Goal: Transaction & Acquisition: Purchase product/service

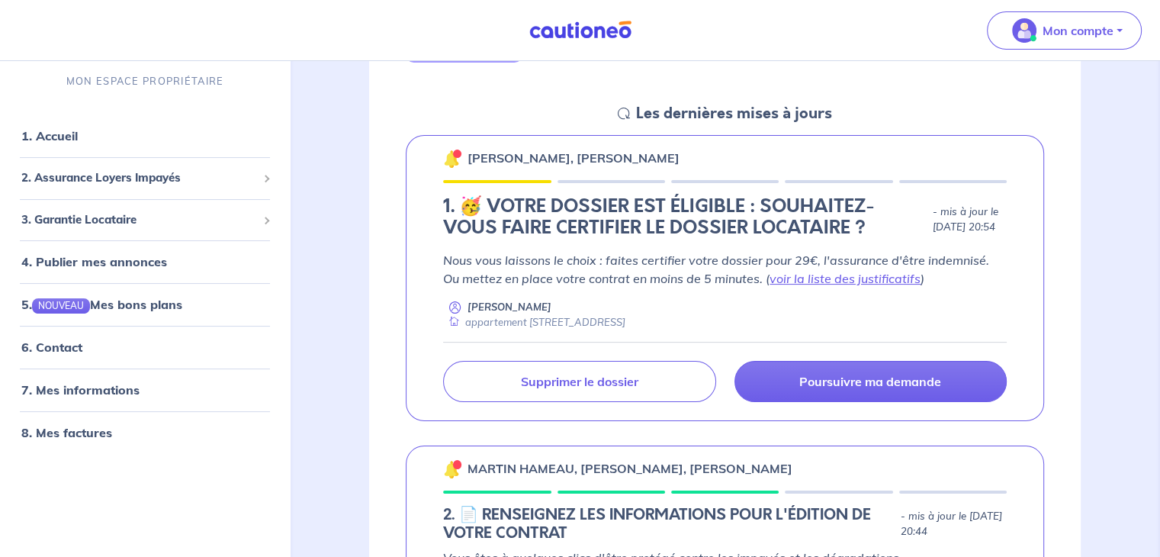
scroll to position [513, 0]
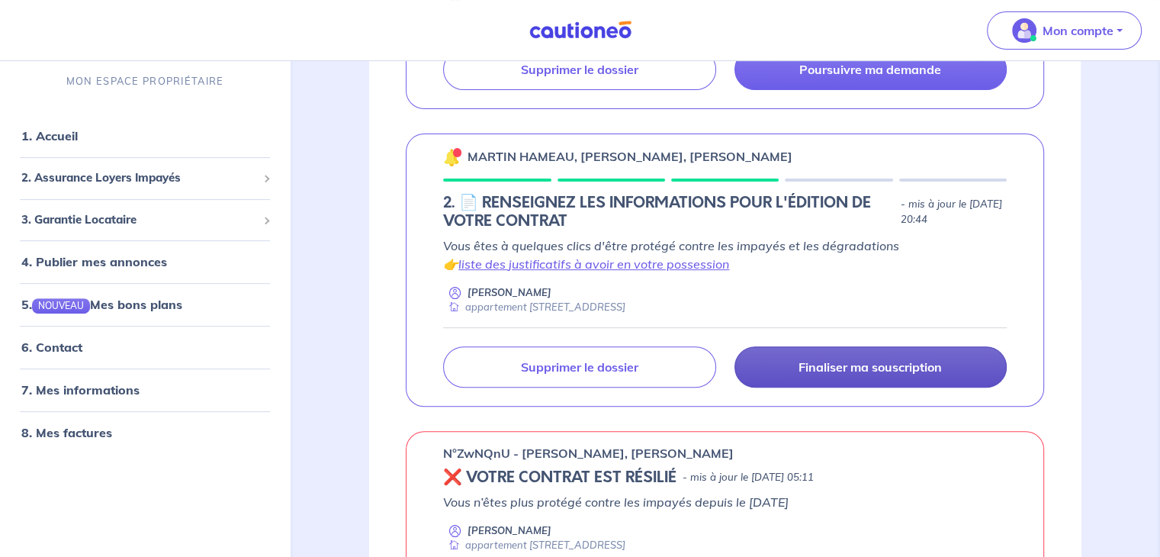
click at [851, 362] on p "Finaliser ma souscription" at bounding box center [870, 366] width 143 height 15
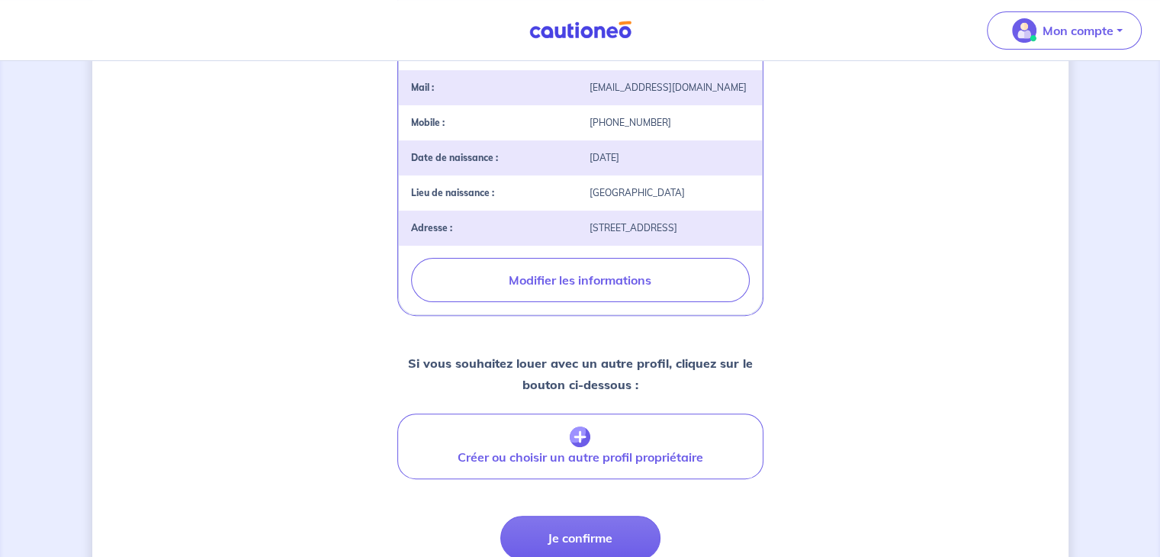
scroll to position [414, 0]
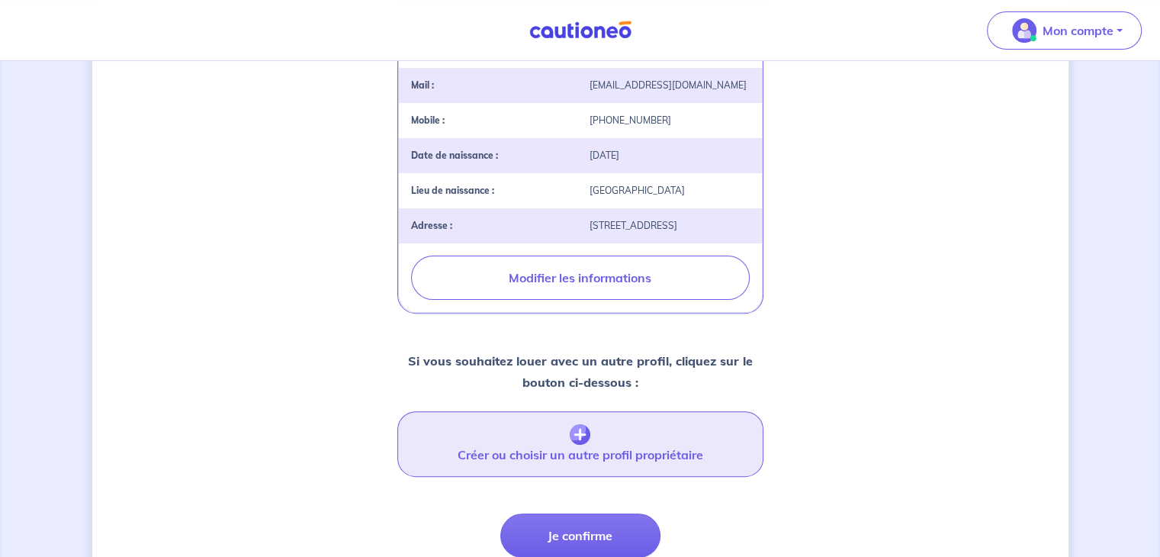
click at [587, 458] on button "Créer ou choisir un autre profil propriétaire" at bounding box center [580, 444] width 366 height 66
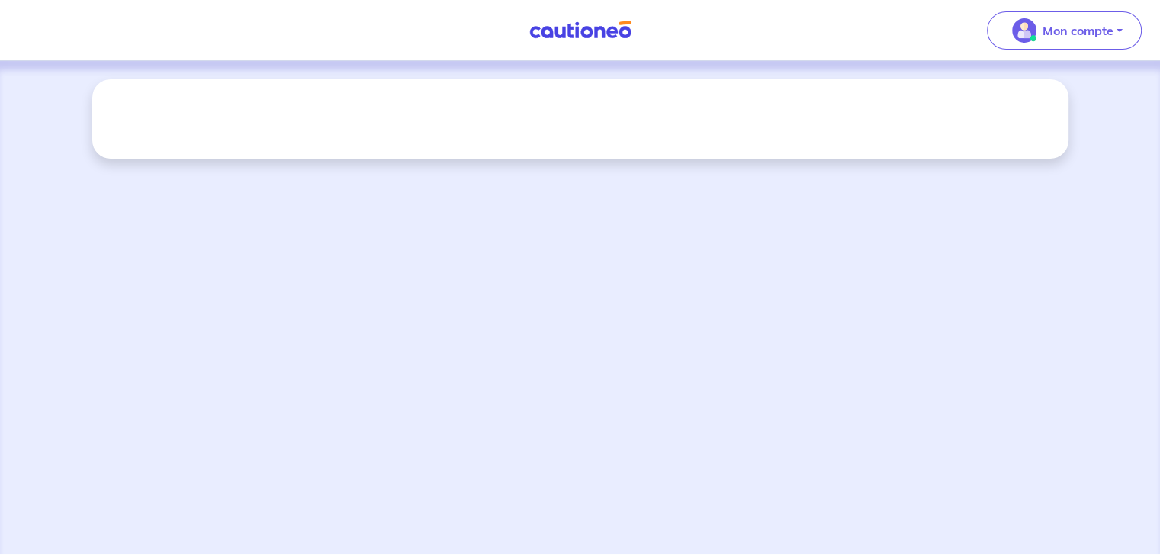
scroll to position [0, 0]
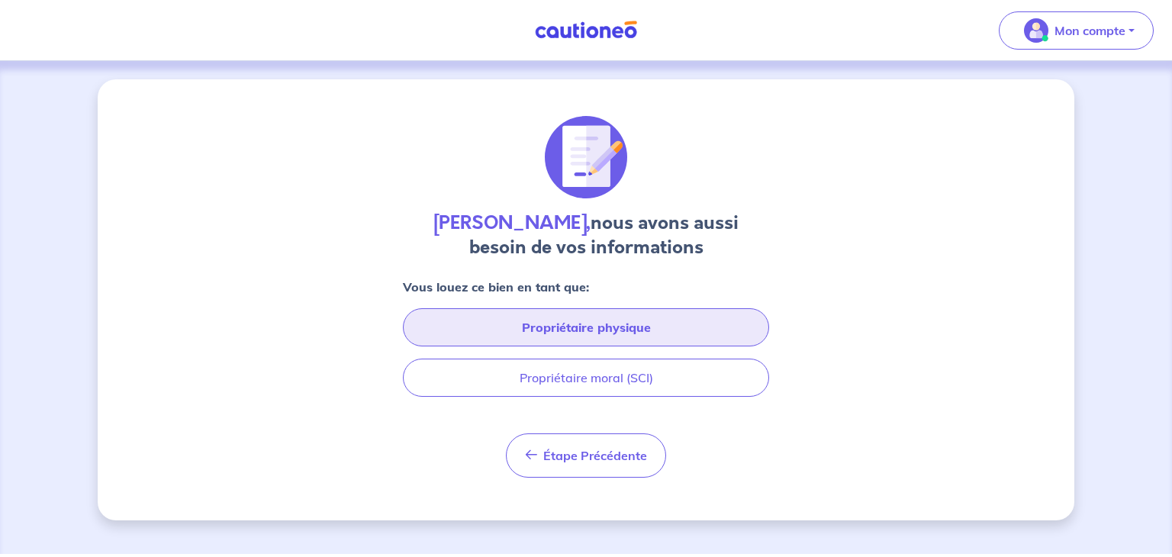
click at [673, 321] on button "Propriétaire physique" at bounding box center [586, 327] width 366 height 38
select select "FR"
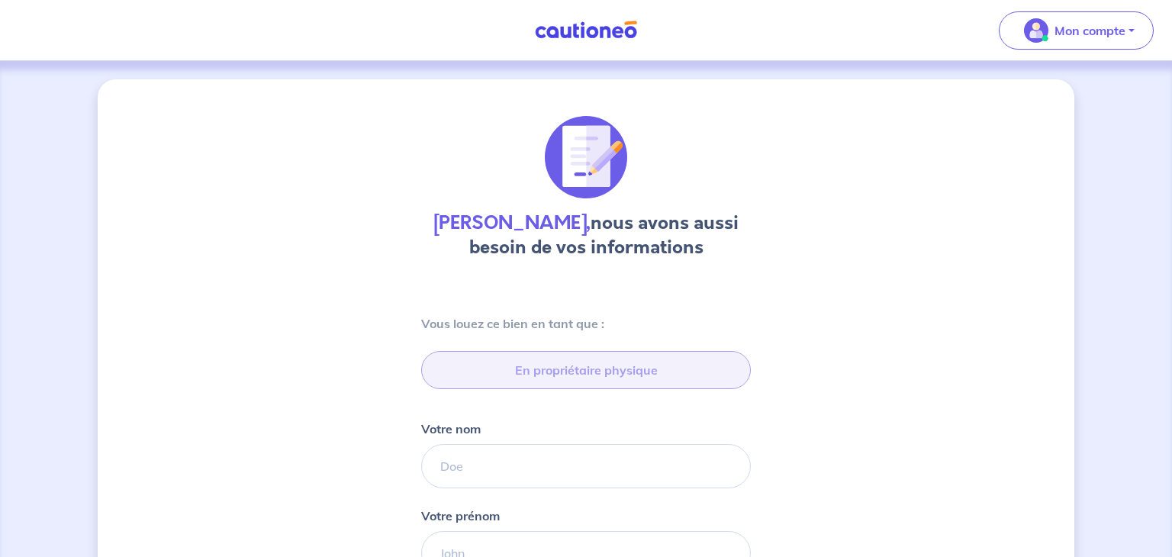
type input "06 32 13 21 52"
type input "[STREET_ADDRESS]"
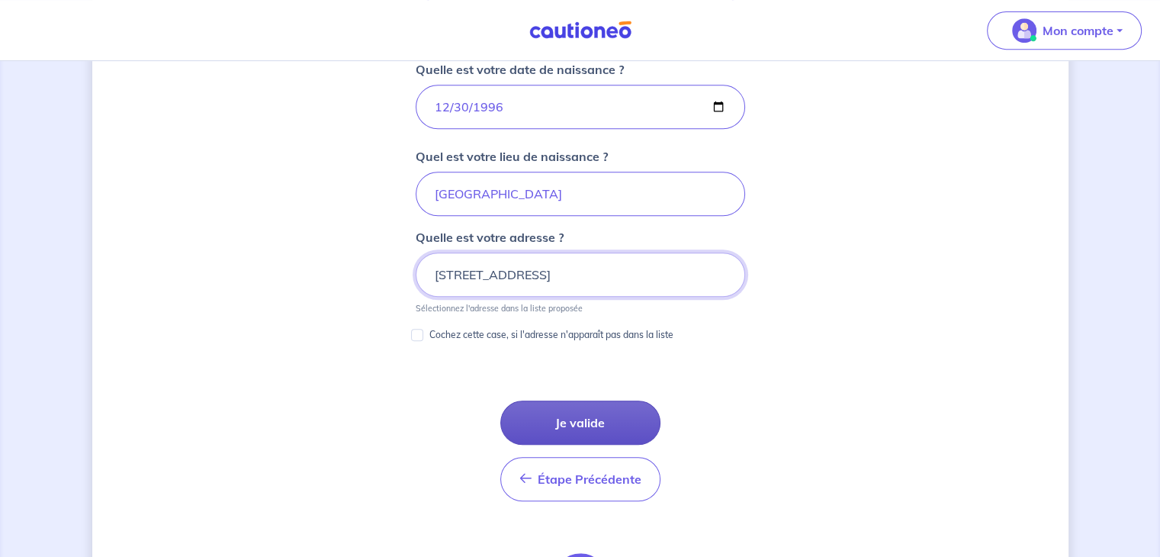
scroll to position [708, 0]
click at [568, 410] on button "Je valide" at bounding box center [580, 422] width 160 height 44
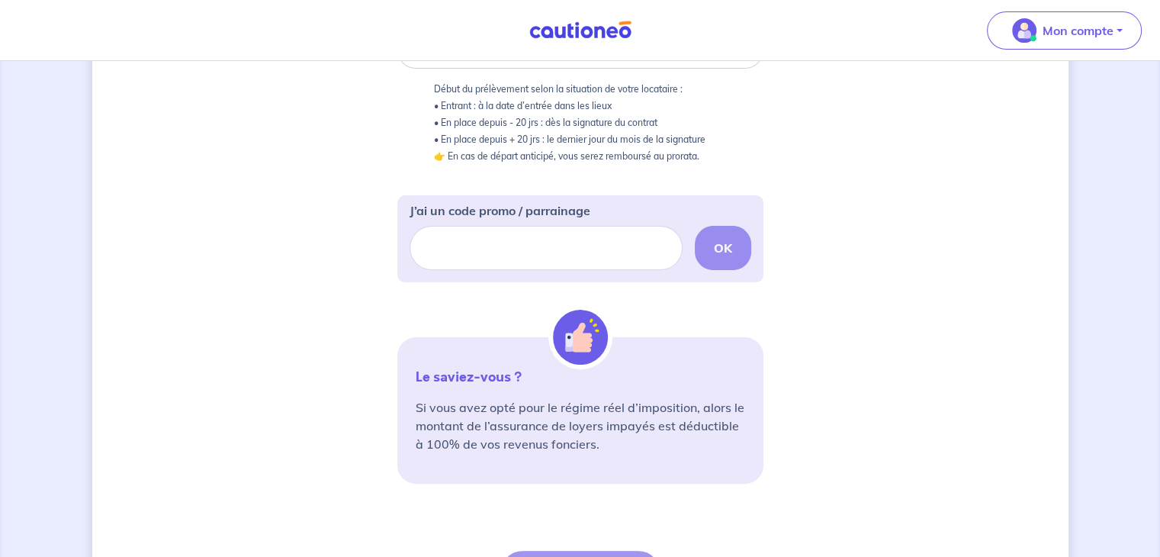
scroll to position [531, 0]
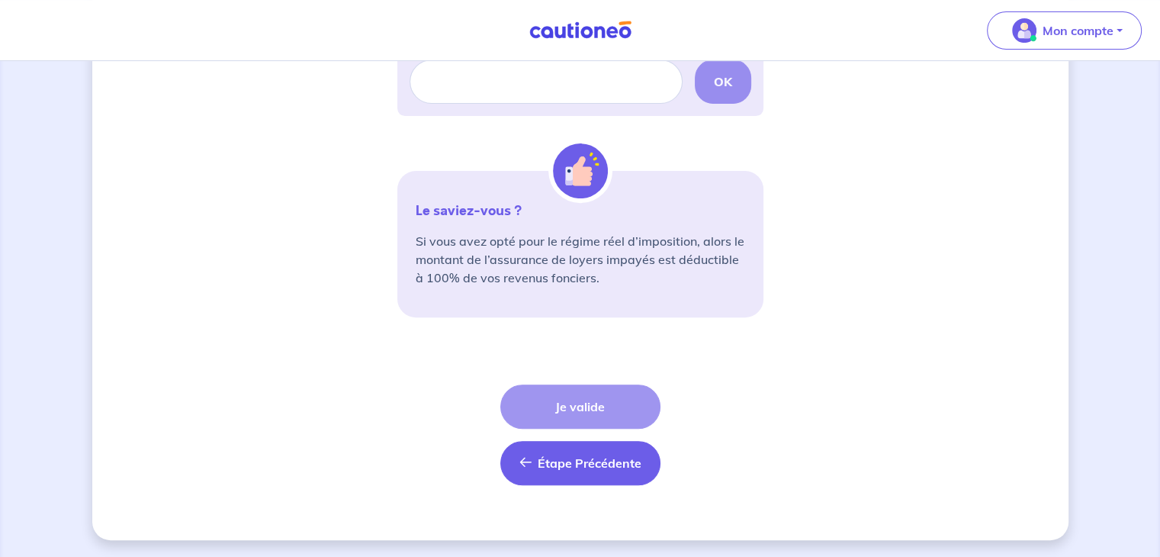
click at [561, 461] on span "Étape Précédente" at bounding box center [590, 462] width 104 height 15
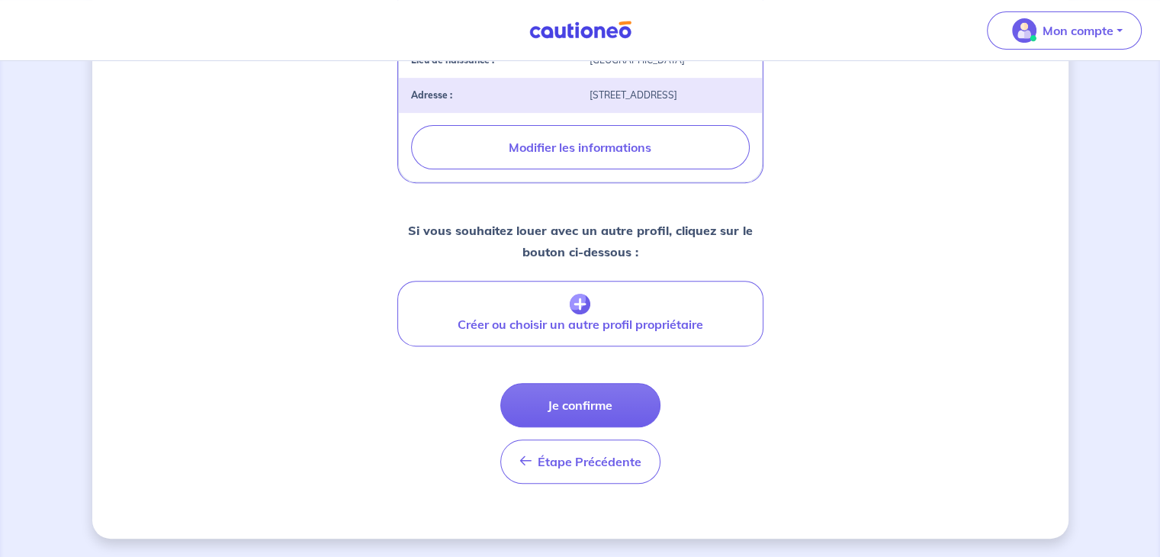
scroll to position [552, 0]
click at [591, 465] on span "Étape Précédente" at bounding box center [590, 461] width 104 height 15
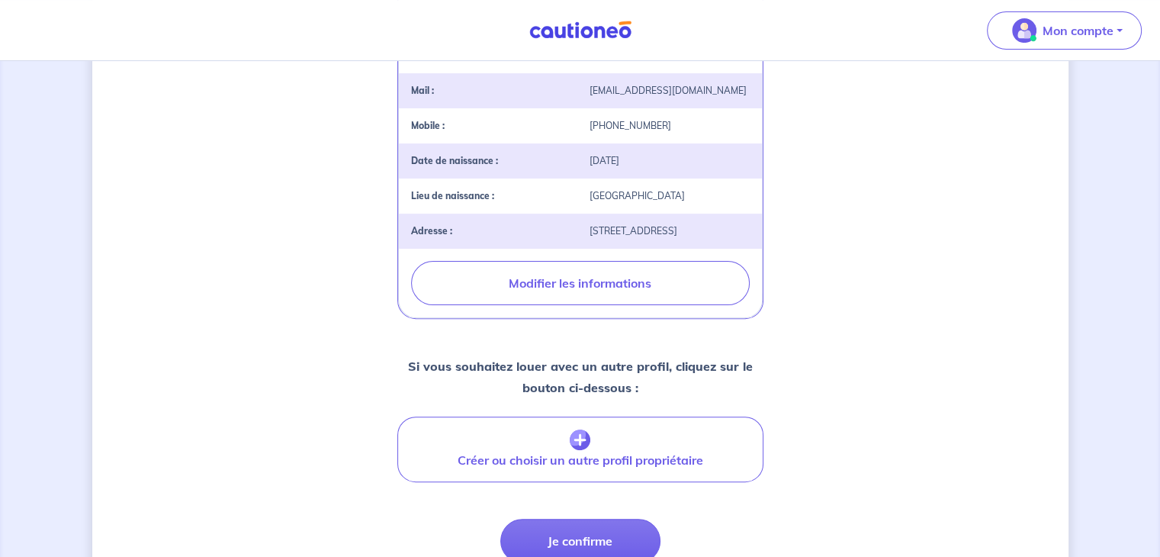
select select "FR"
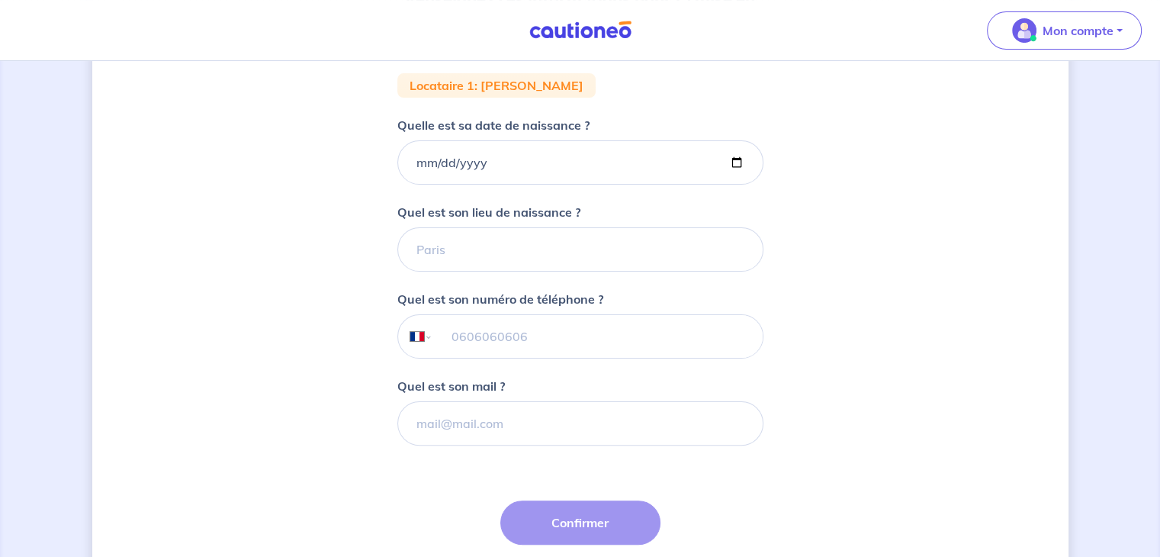
scroll to position [409, 0]
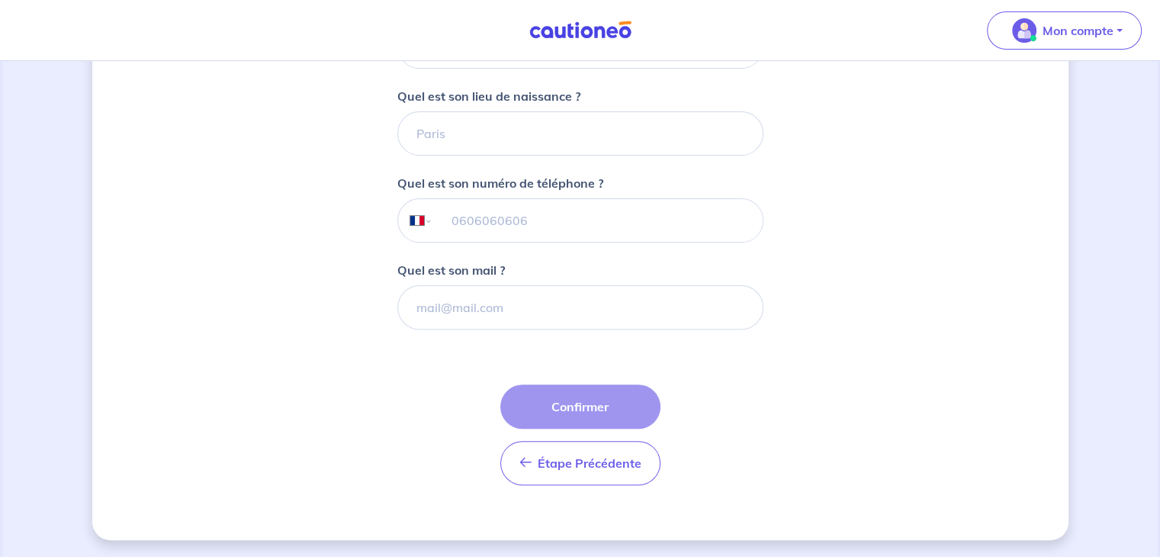
click at [591, 465] on span "Étape Précédente" at bounding box center [590, 462] width 104 height 15
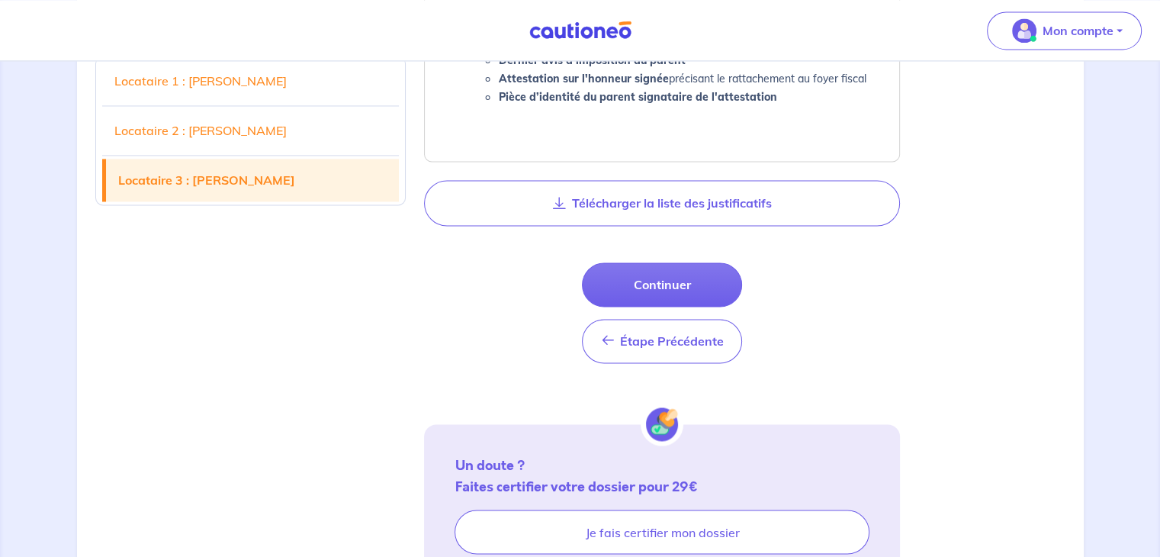
scroll to position [2472, 0]
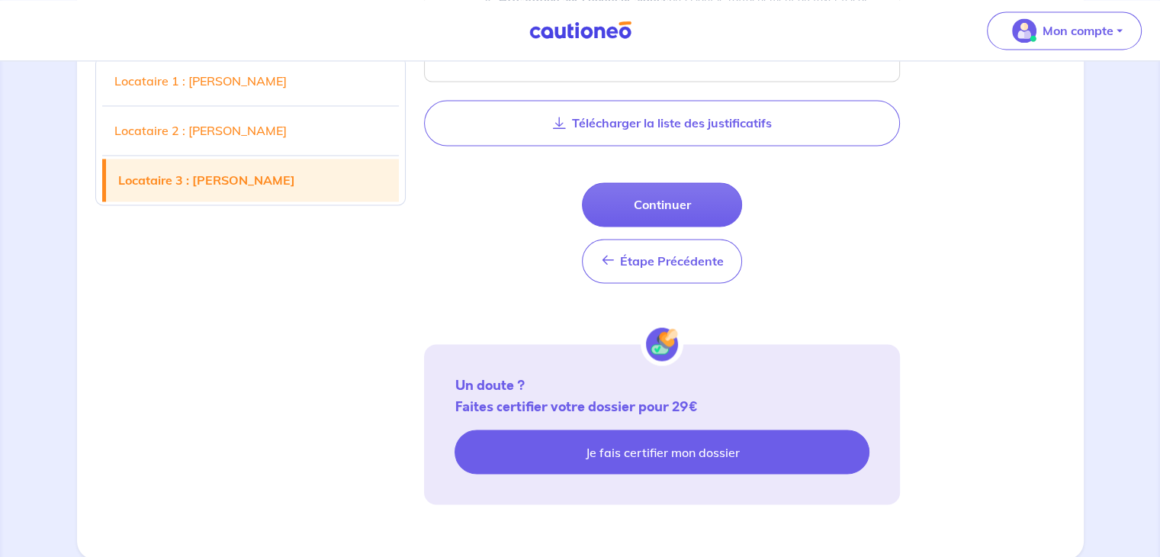
click at [656, 446] on link "Je fais certifier mon dossier" at bounding box center [662, 451] width 415 height 44
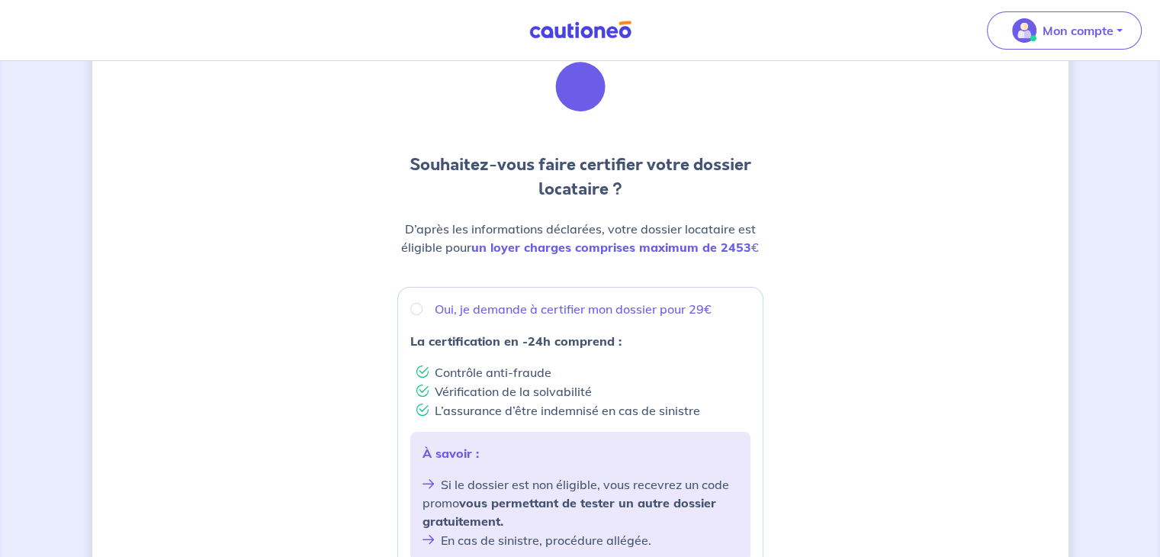
scroll to position [85, 0]
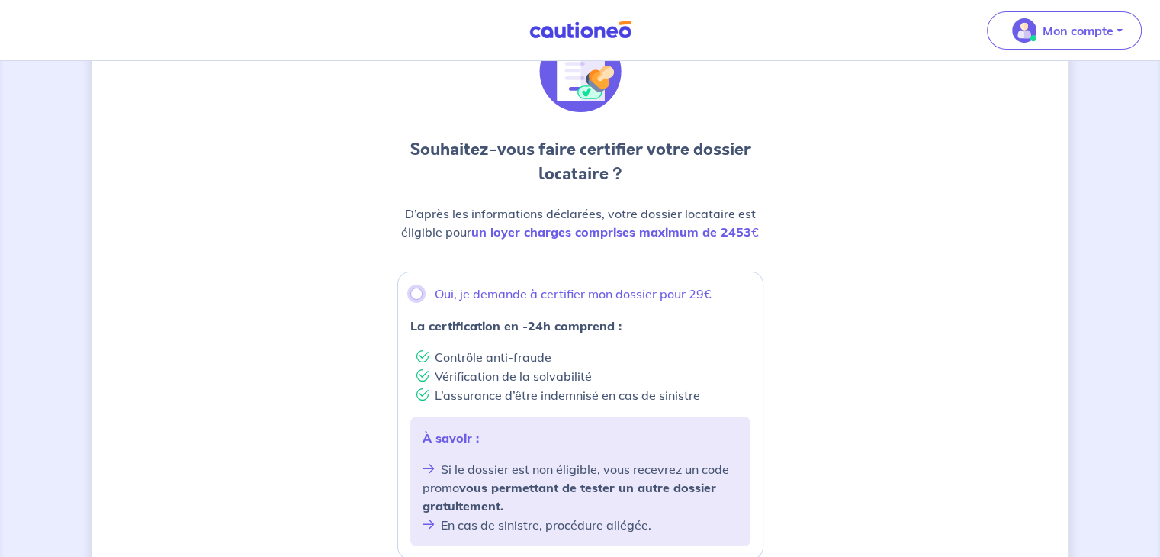
click at [413, 289] on input "Oui, je demande à certifier mon dossier pour 29€" at bounding box center [416, 294] width 12 height 12
radio input "true"
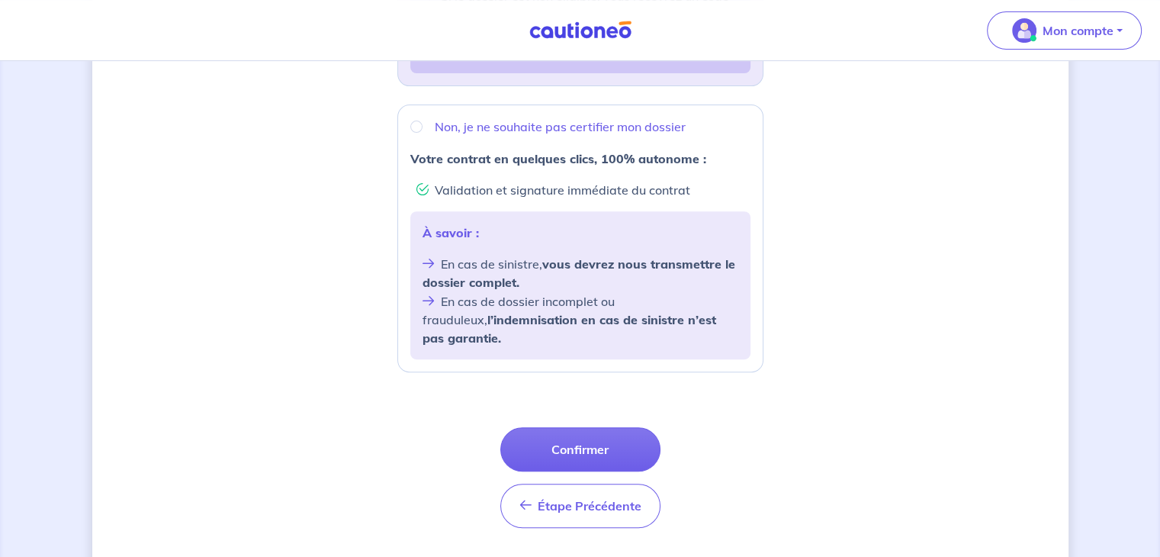
scroll to position [587, 0]
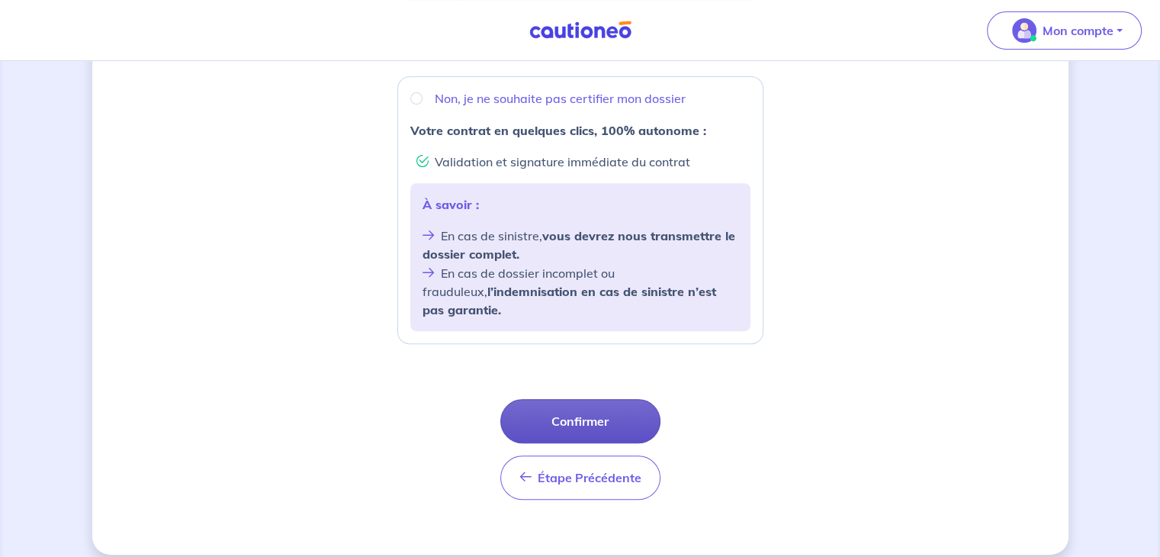
click at [579, 403] on button "Confirmer" at bounding box center [580, 421] width 160 height 44
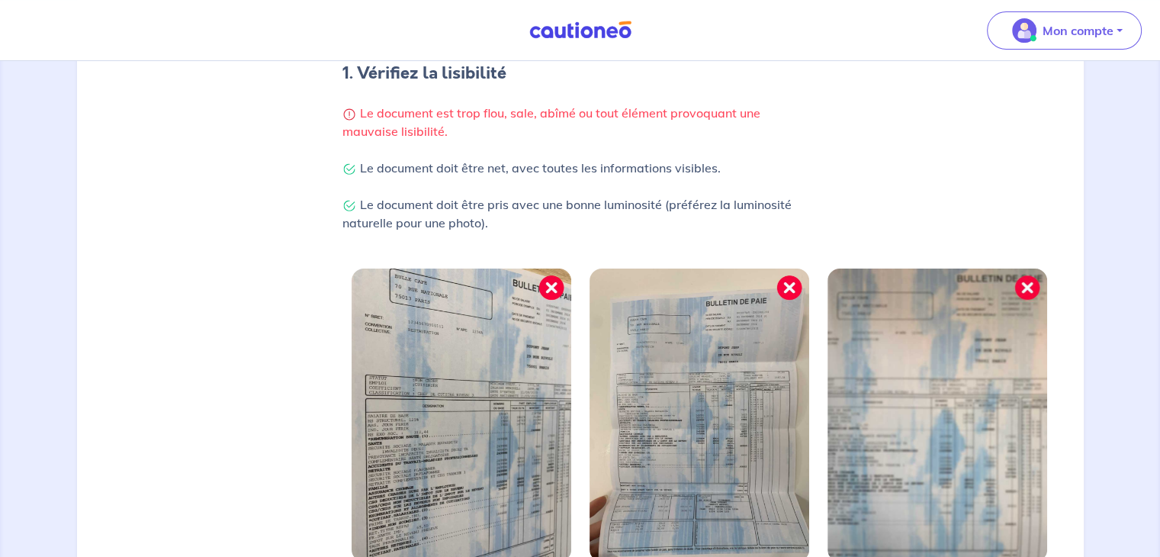
scroll to position [535, 0]
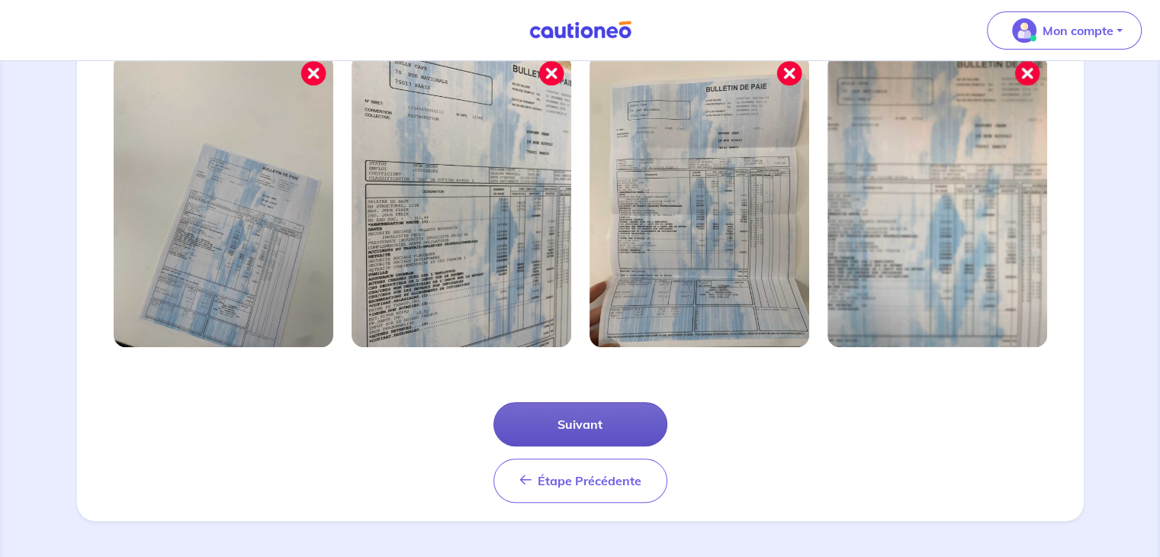
click at [570, 437] on button "Suivant" at bounding box center [580, 424] width 174 height 44
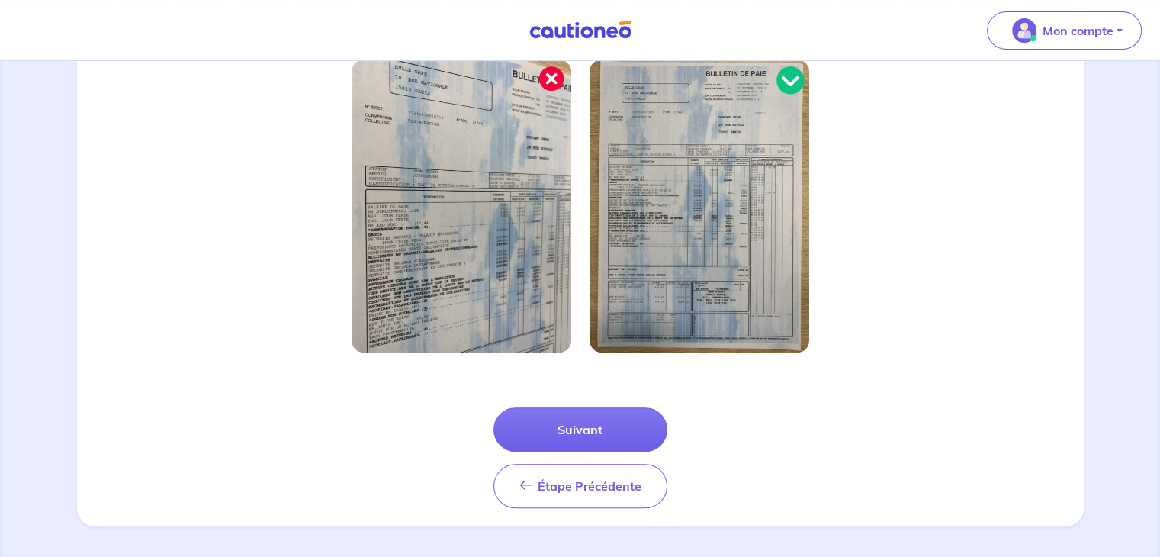
scroll to position [461, 0]
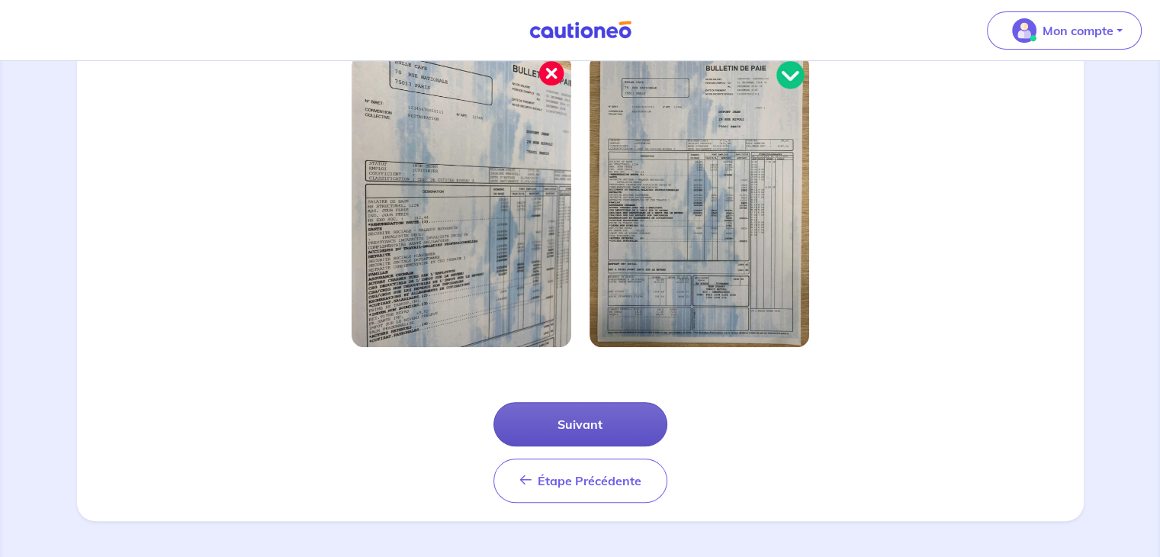
click at [545, 420] on button "Suivant" at bounding box center [580, 424] width 174 height 44
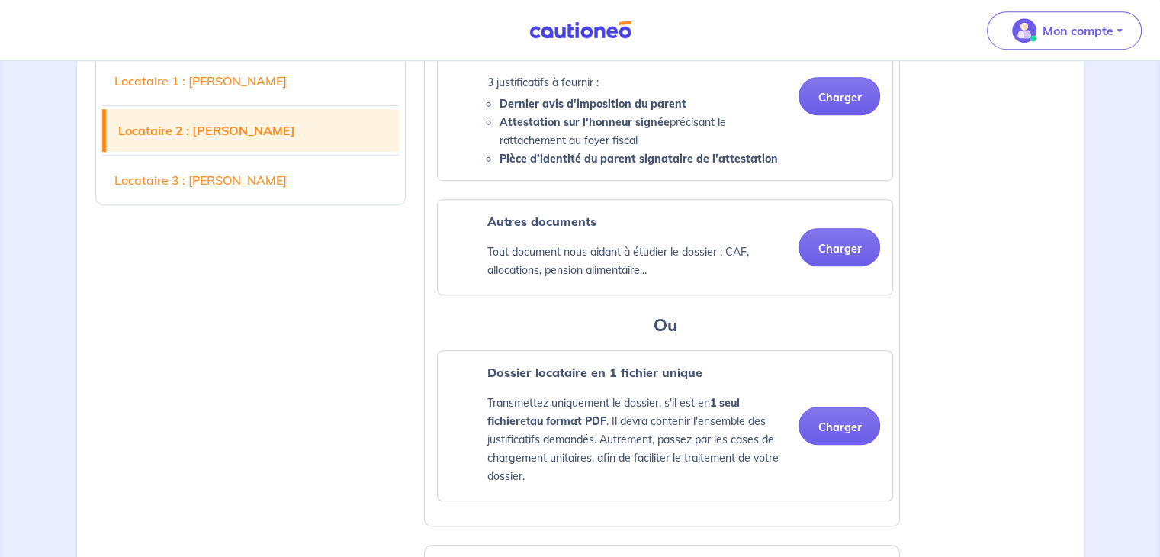
scroll to position [1097, 0]
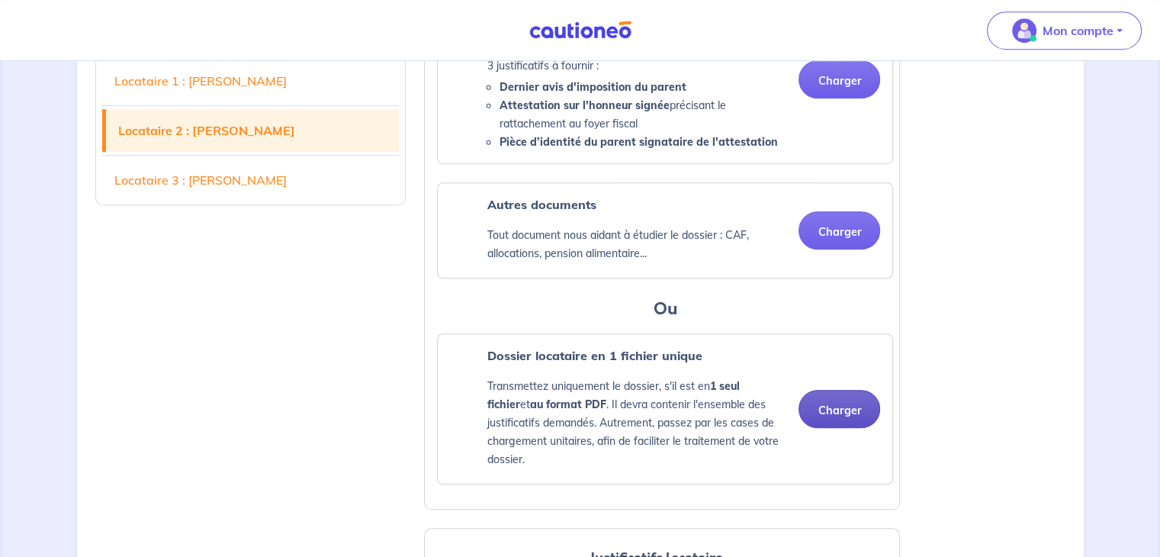
click at [838, 428] on button "Charger" at bounding box center [840, 409] width 82 height 38
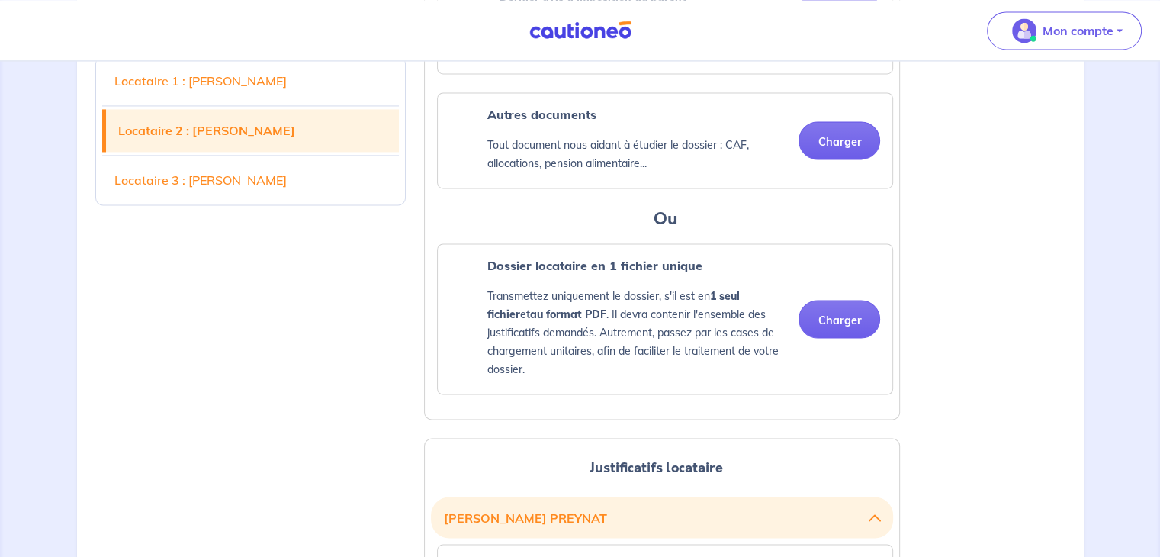
scroll to position [2419, 0]
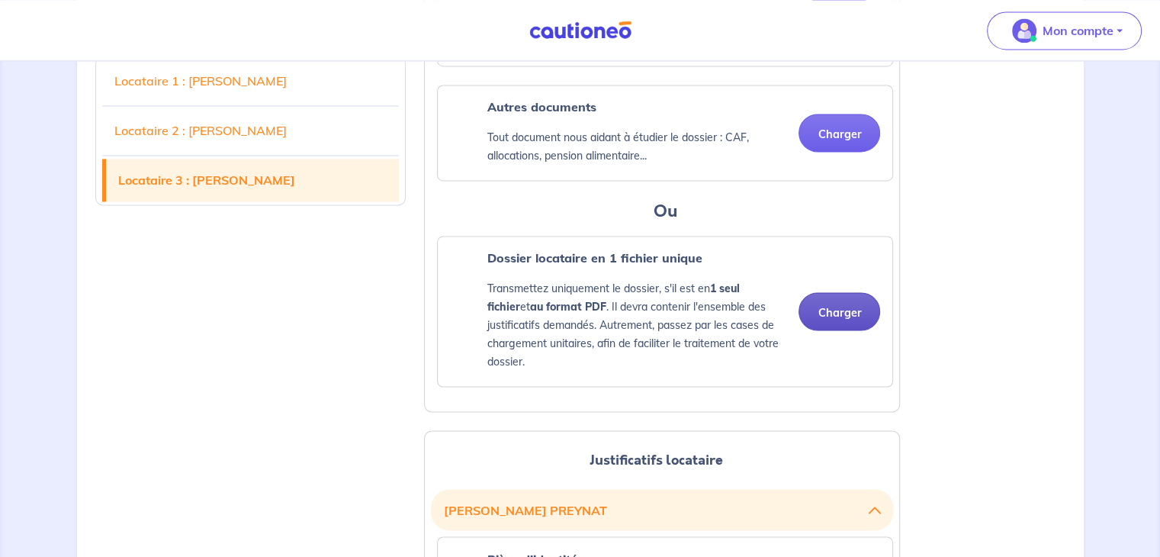
click at [833, 330] on button "Charger" at bounding box center [840, 311] width 82 height 38
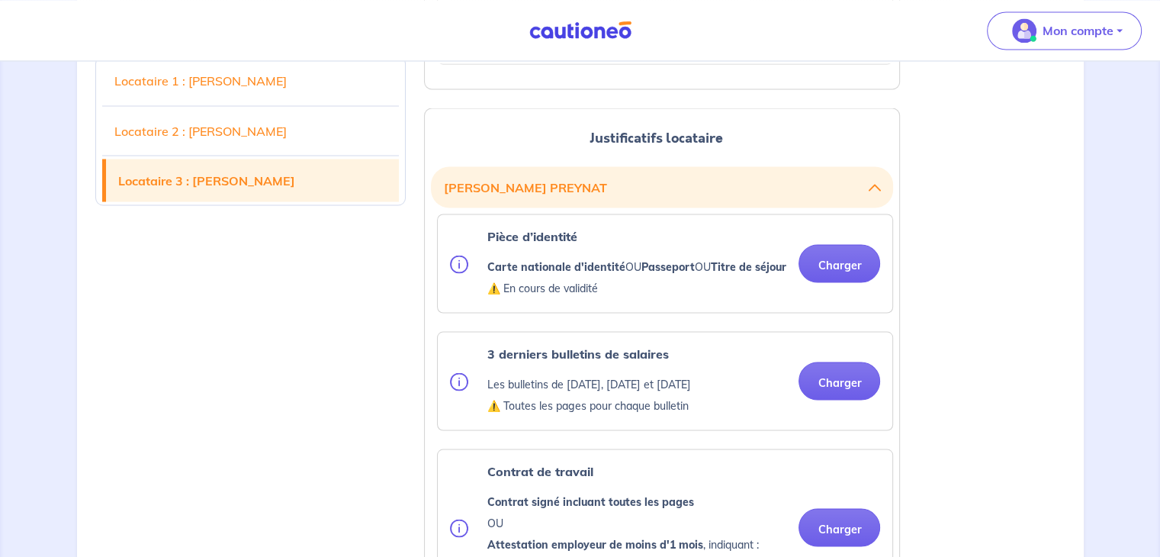
scroll to position [2806, 0]
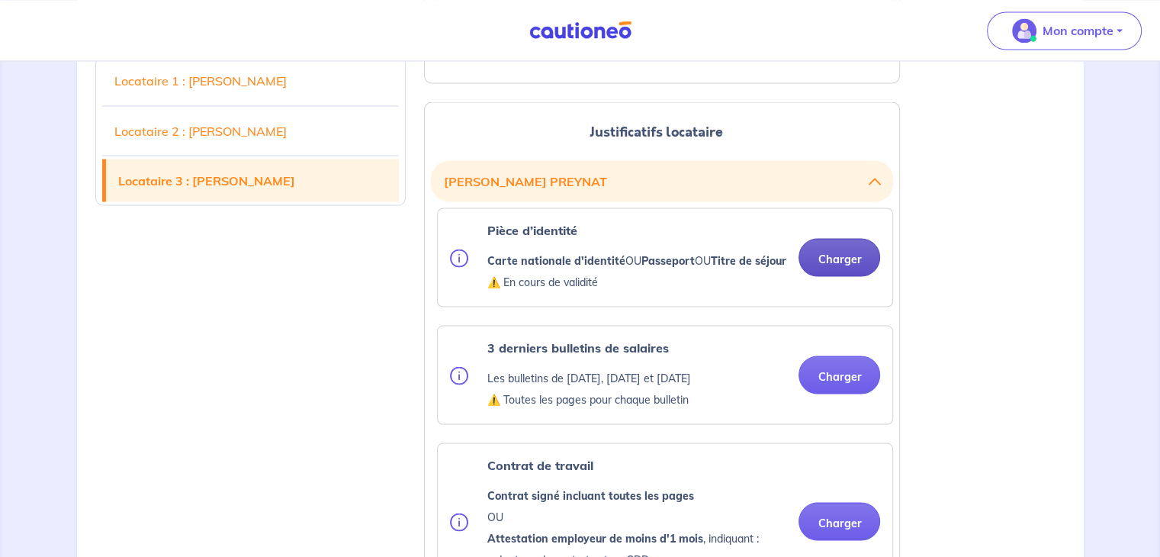
click at [837, 276] on button "Charger" at bounding box center [840, 257] width 82 height 38
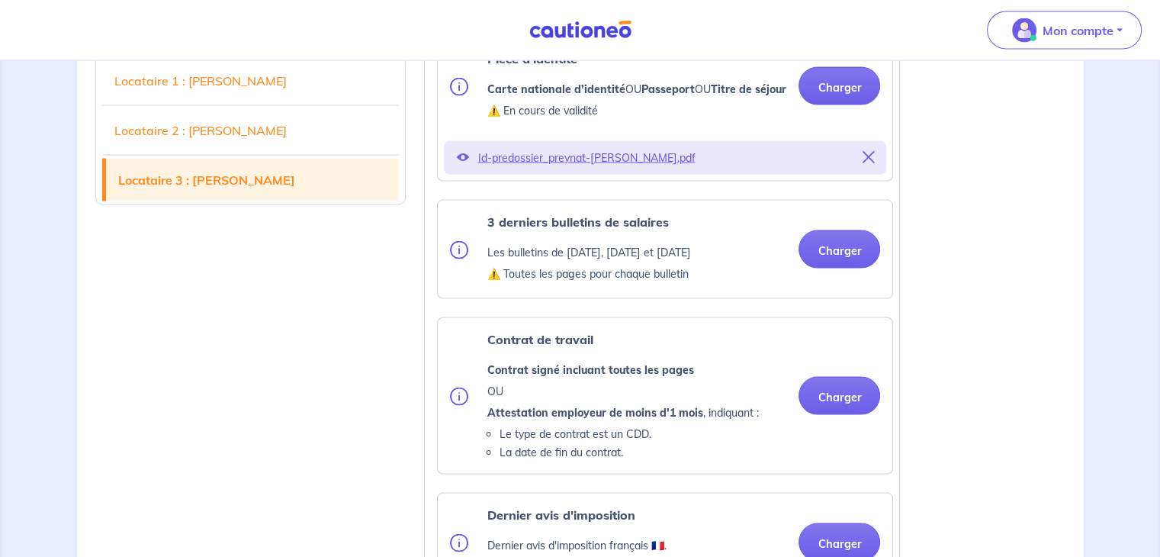
scroll to position [2981, 0]
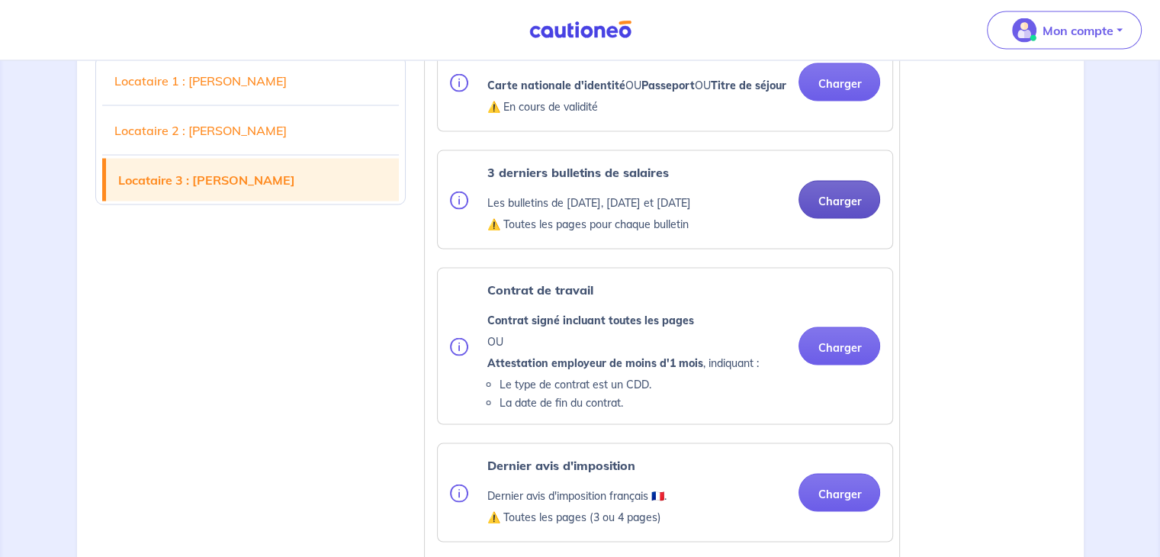
click at [843, 219] on button "Charger" at bounding box center [840, 200] width 82 height 38
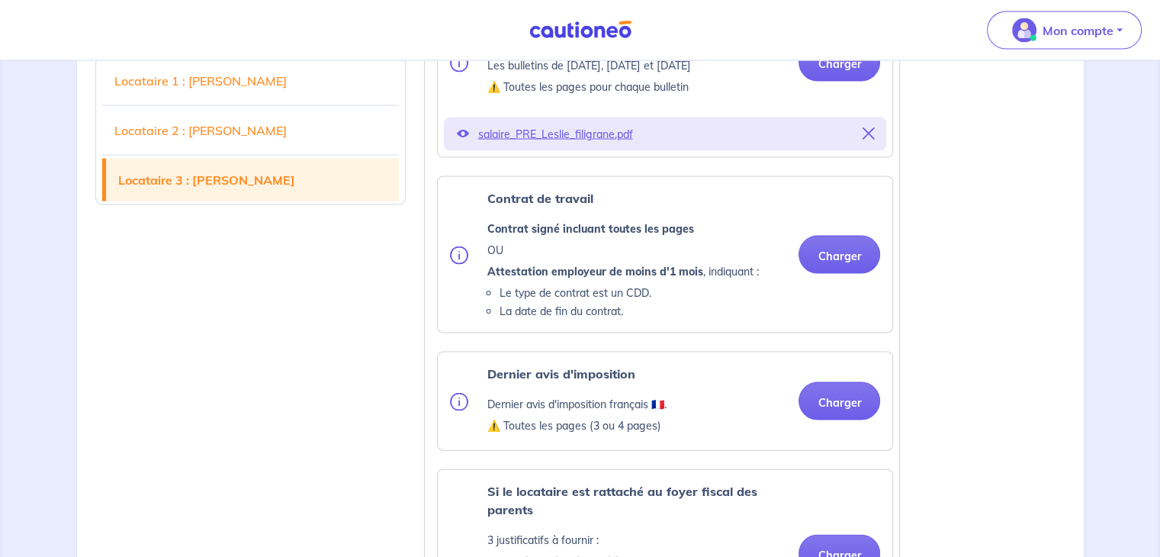
scroll to position [3184, 0]
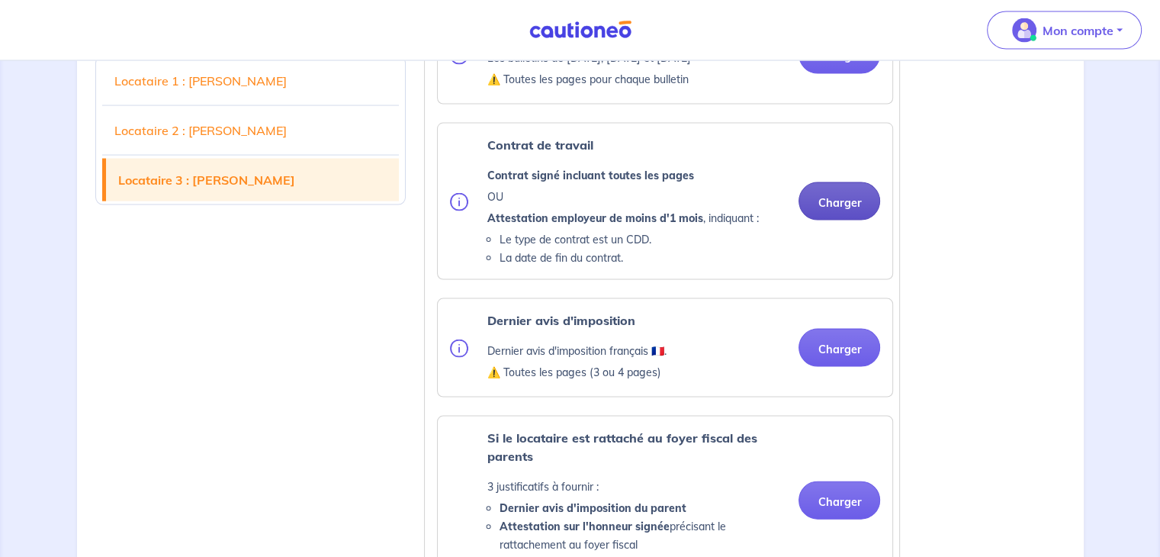
click at [854, 238] on div "Contrat de travail Contrat signé incluant toutes les pages OU Attestation emplo…" at bounding box center [665, 202] width 455 height 156
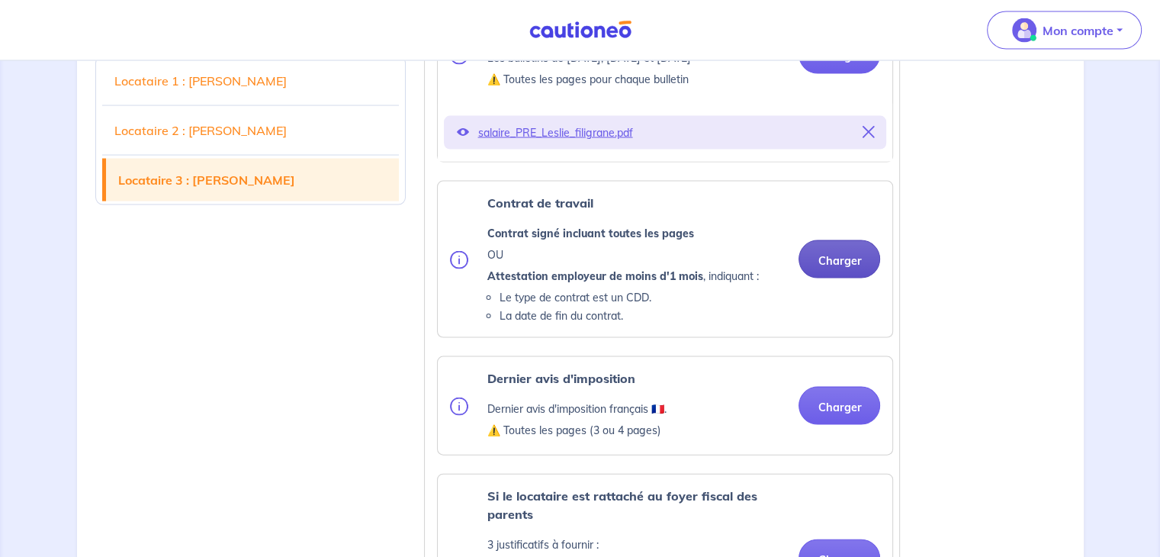
click at [838, 278] on button "Charger" at bounding box center [840, 259] width 82 height 38
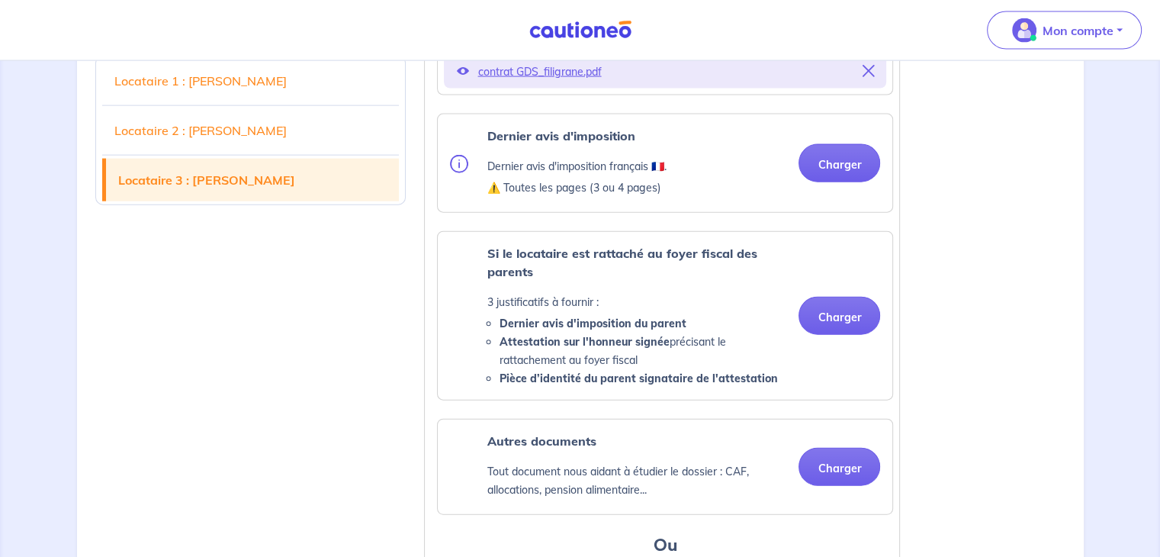
scroll to position [3472, 0]
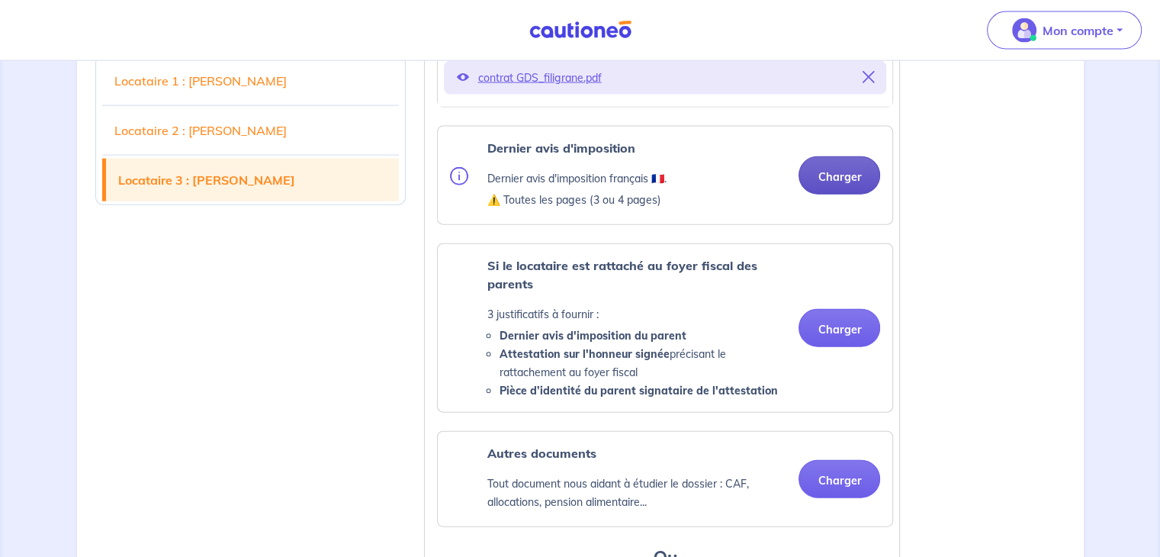
click at [841, 195] on button "Charger" at bounding box center [840, 175] width 82 height 38
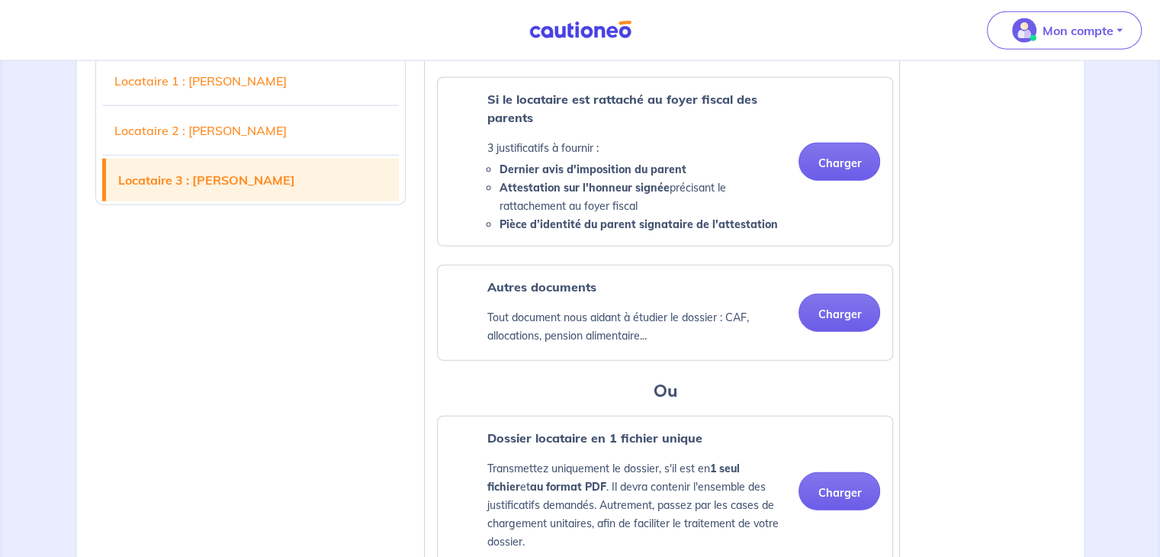
scroll to position [3712, 0]
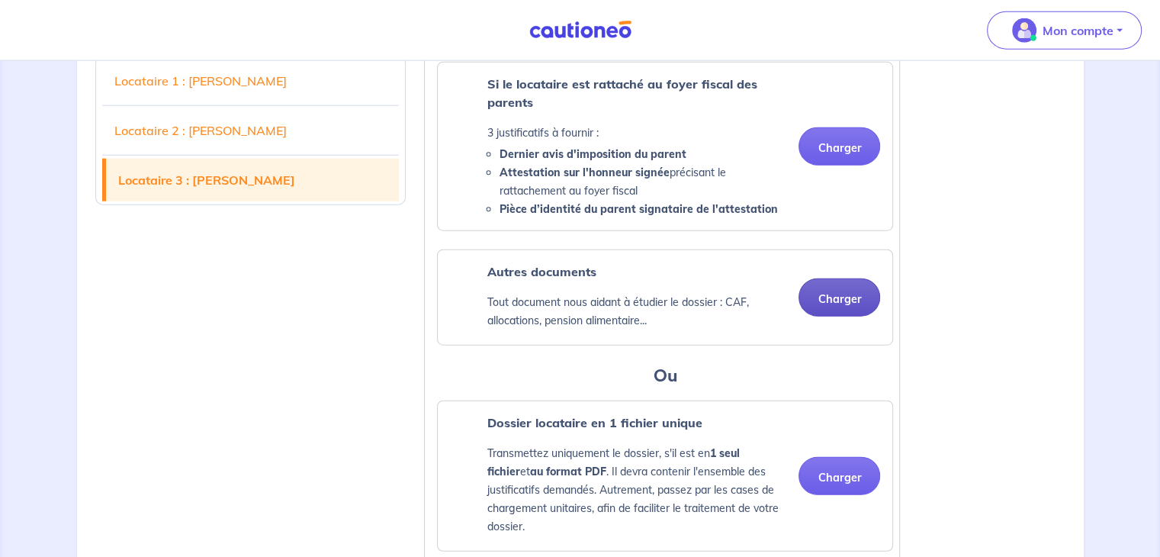
click at [847, 317] on button "Charger" at bounding box center [840, 297] width 82 height 38
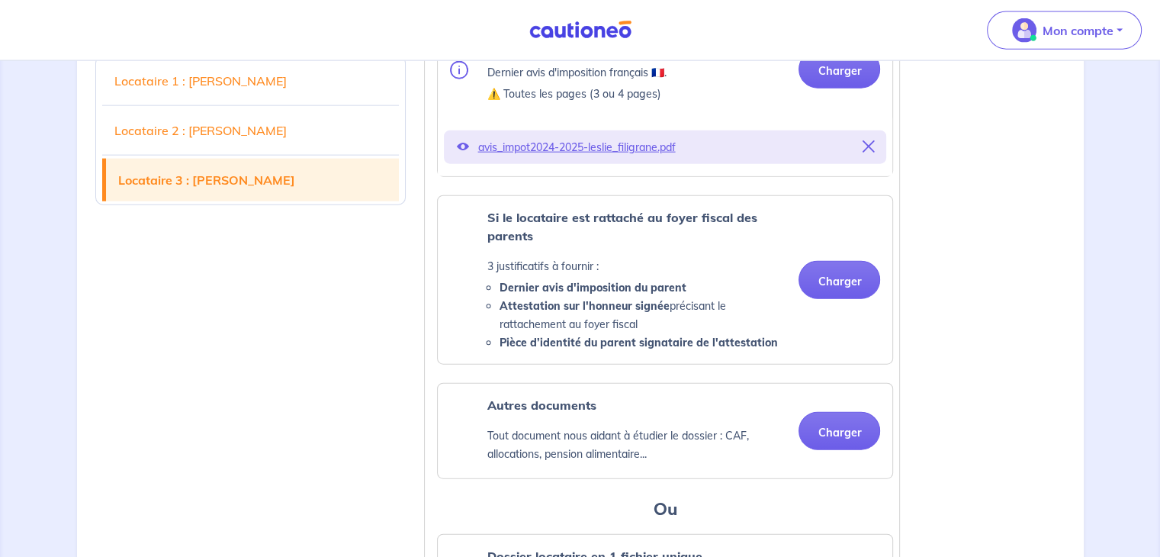
scroll to position [3734, 0]
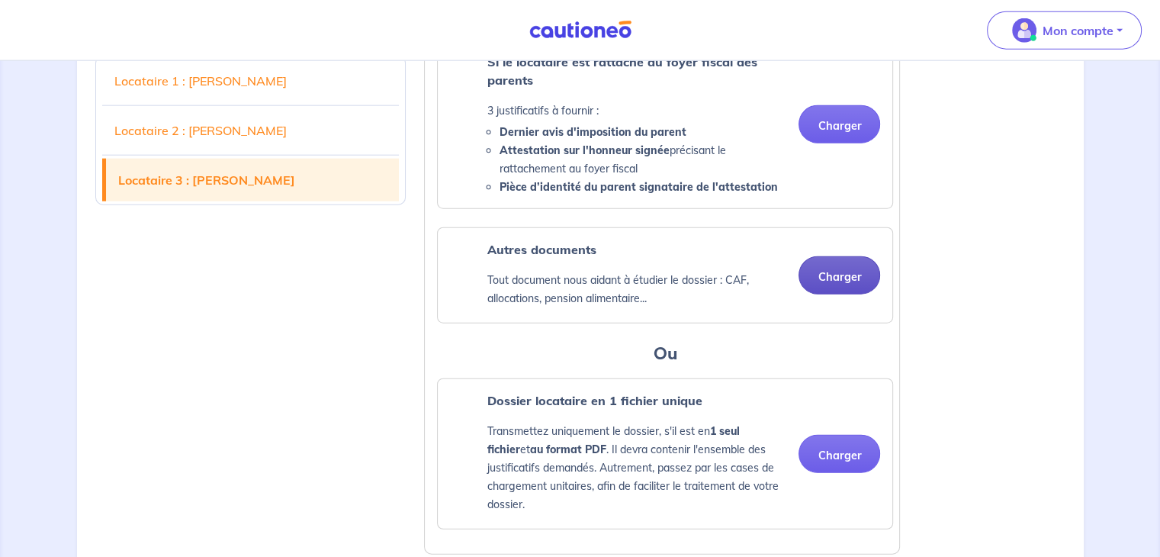
click at [834, 294] on button "Charger" at bounding box center [840, 275] width 82 height 38
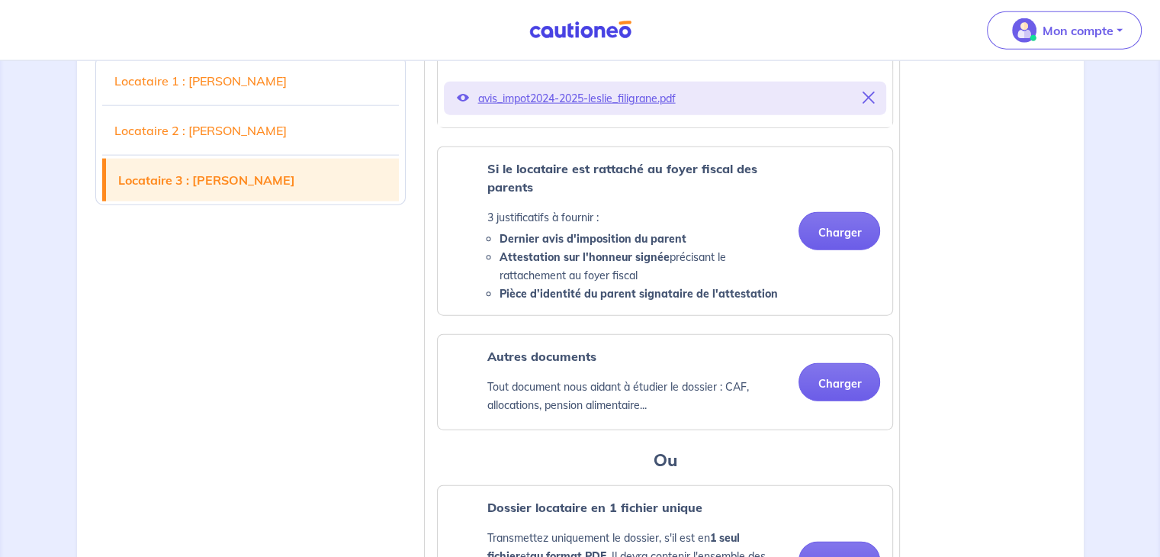
scroll to position [3628, 0]
click at [821, 400] on button "Charger" at bounding box center [840, 381] width 82 height 38
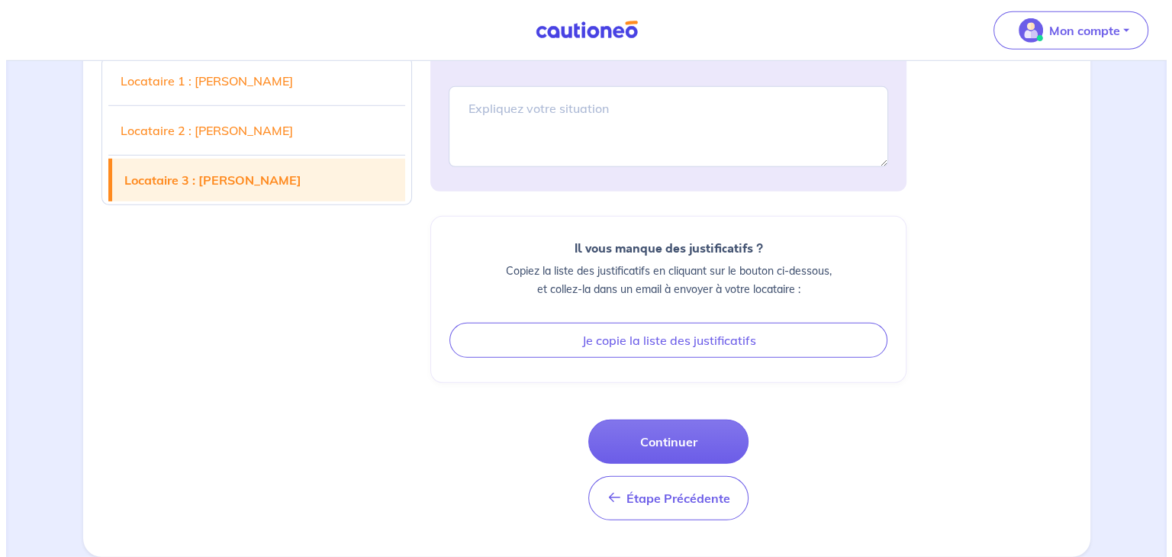
scroll to position [4529, 0]
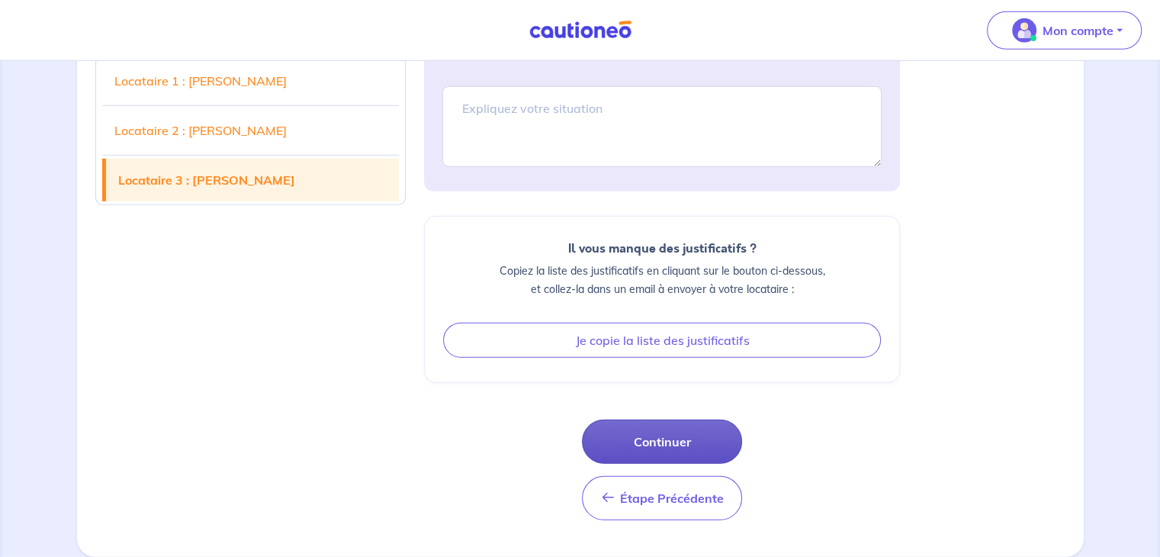
click at [641, 440] on button "Continuer" at bounding box center [662, 442] width 160 height 44
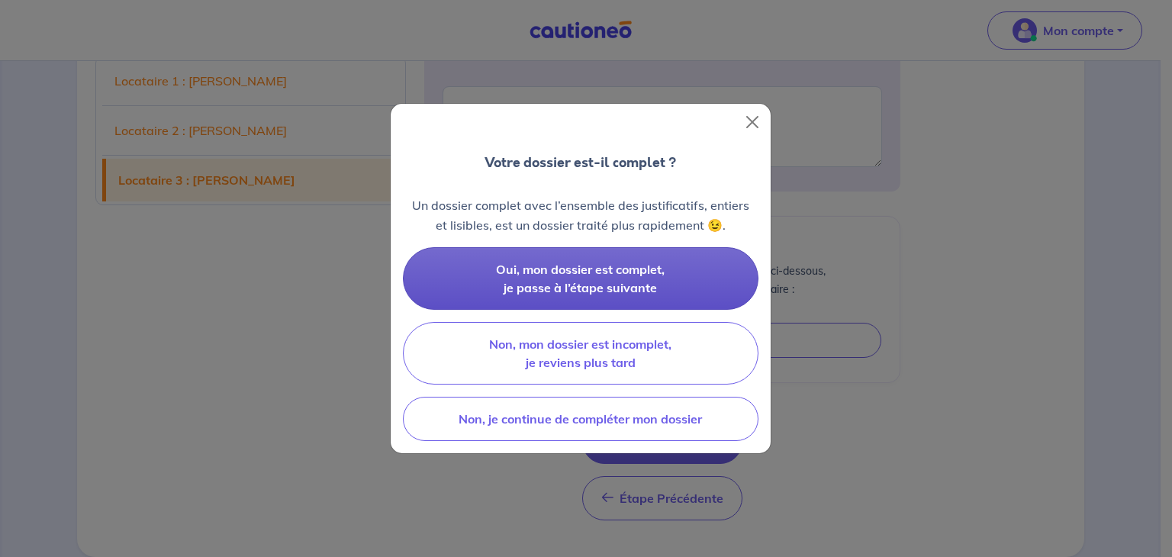
click at [642, 285] on span "Oui, mon dossier est complet, je passe à l’étape suivante" at bounding box center [580, 279] width 169 height 34
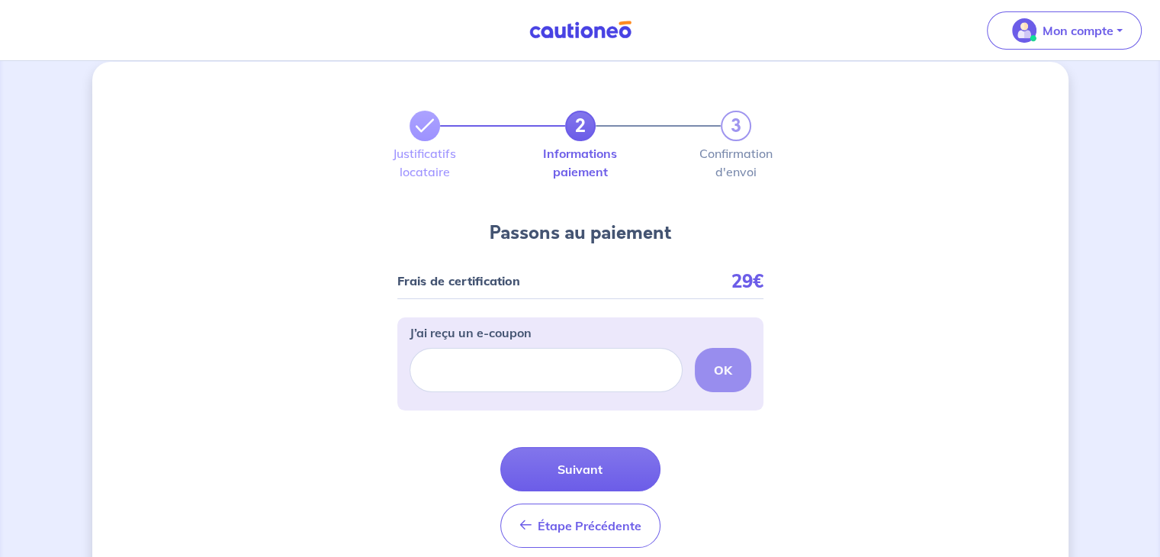
scroll to position [81, 0]
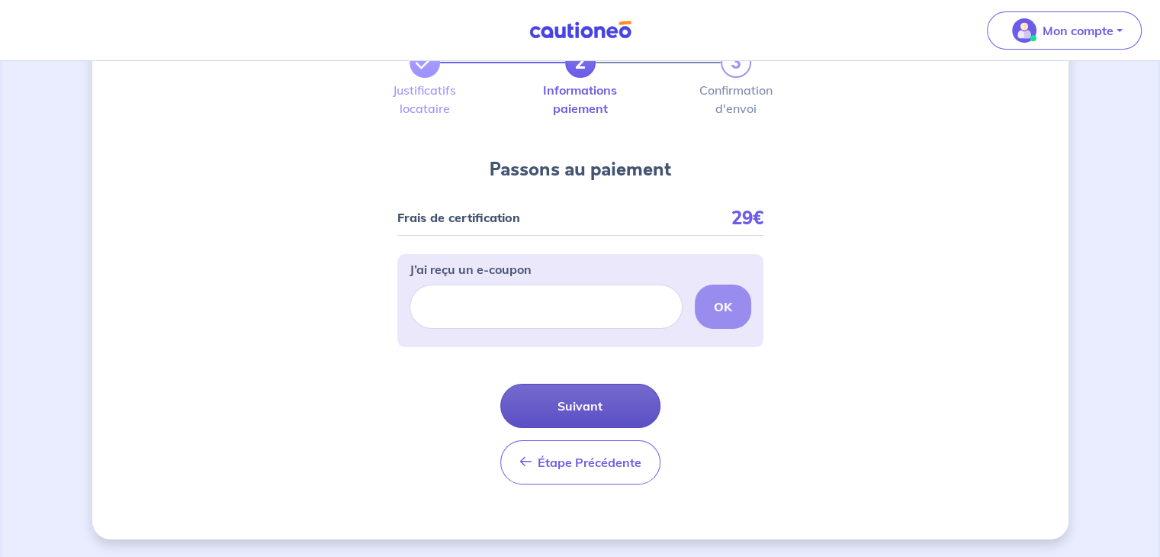
click at [619, 397] on button "Suivant" at bounding box center [580, 406] width 160 height 44
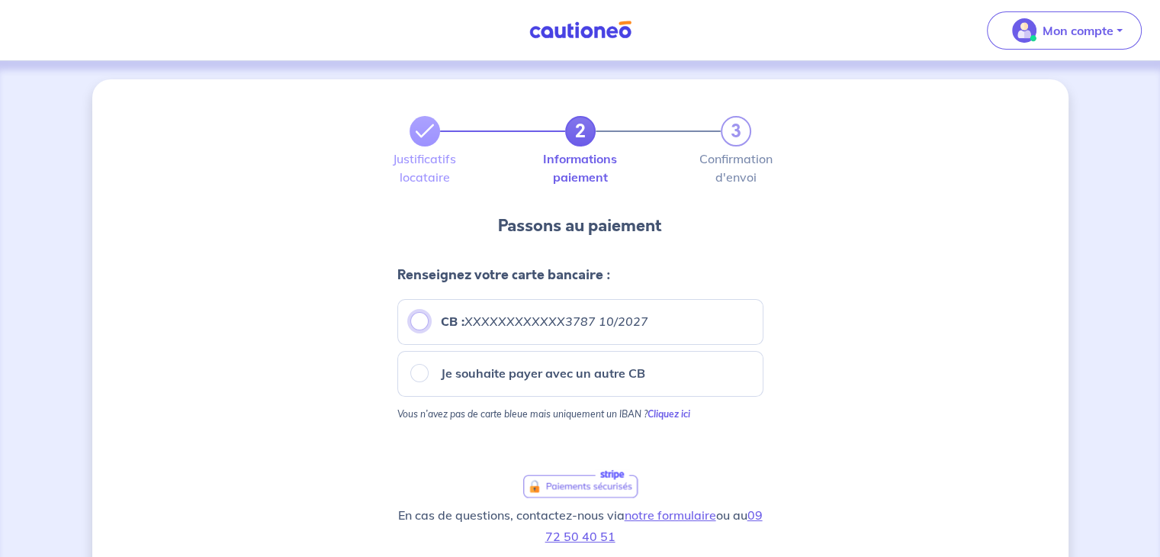
click at [423, 315] on input "CB : XXXXXXXXXXXX3787 10/2027" at bounding box center [419, 321] width 18 height 18
radio input "true"
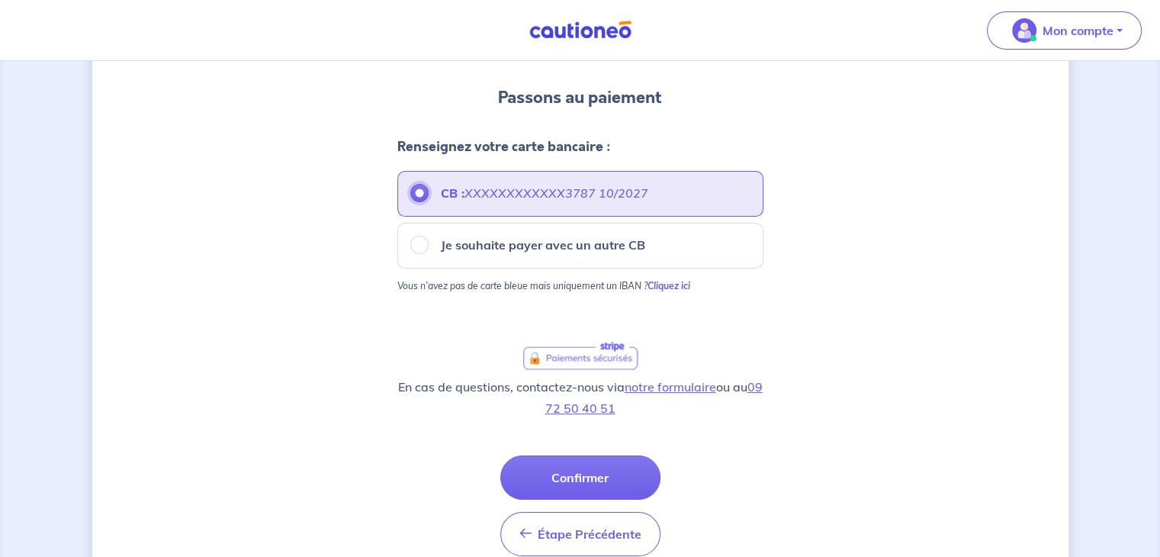
scroll to position [131, 0]
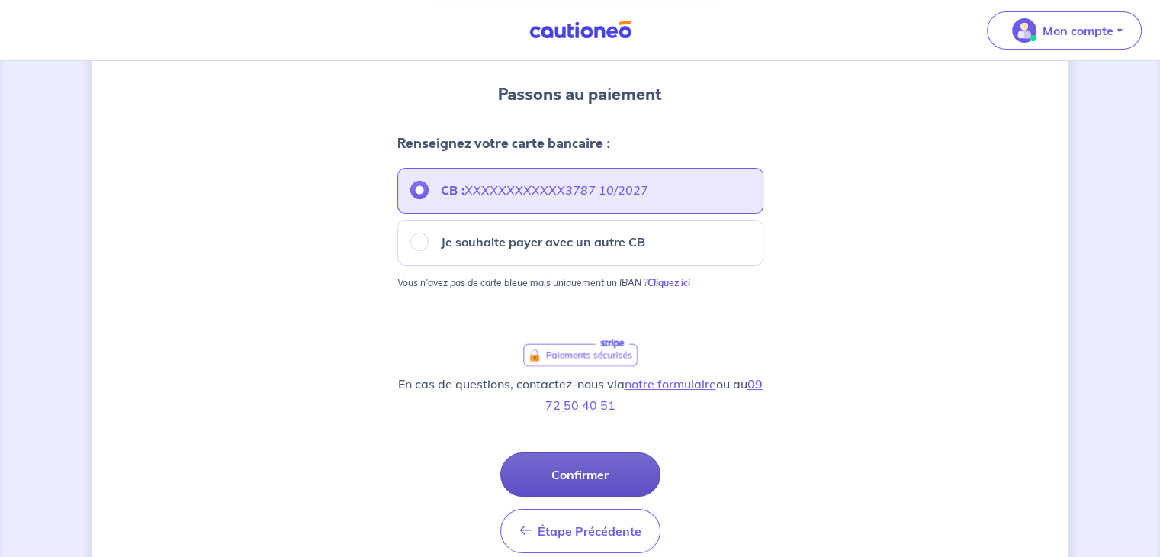
click at [584, 477] on button "Confirmer" at bounding box center [580, 474] width 160 height 44
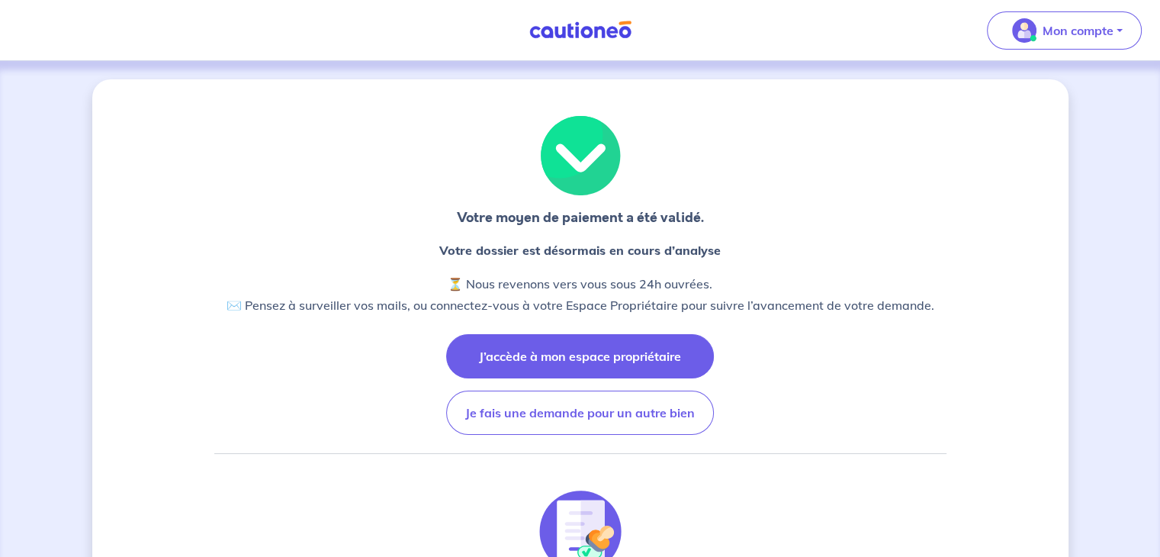
click at [635, 342] on button "J’accède à mon espace propriétaire" at bounding box center [580, 356] width 268 height 44
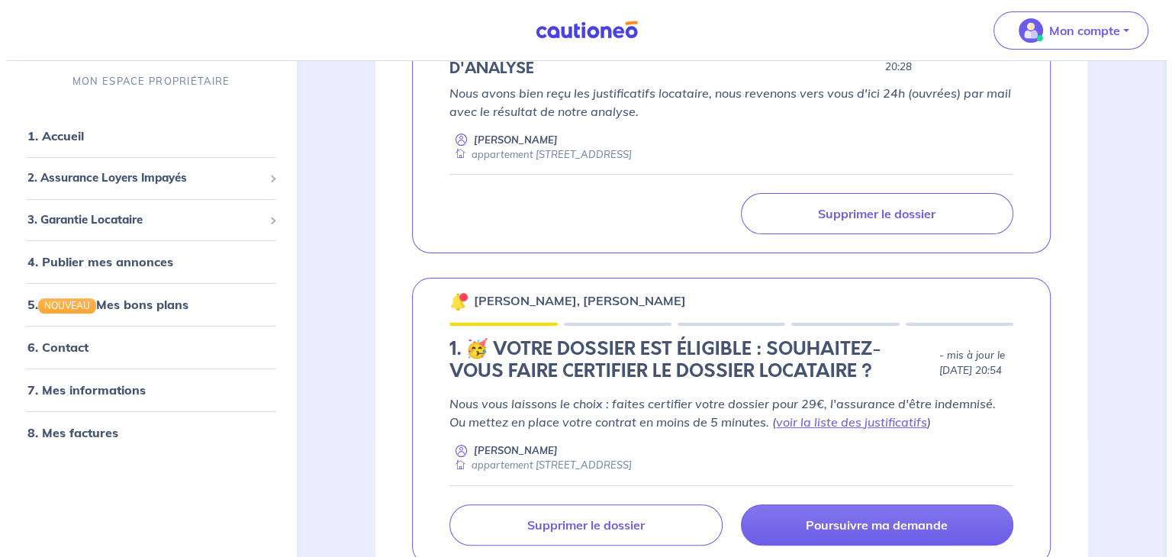
scroll to position [350, 0]
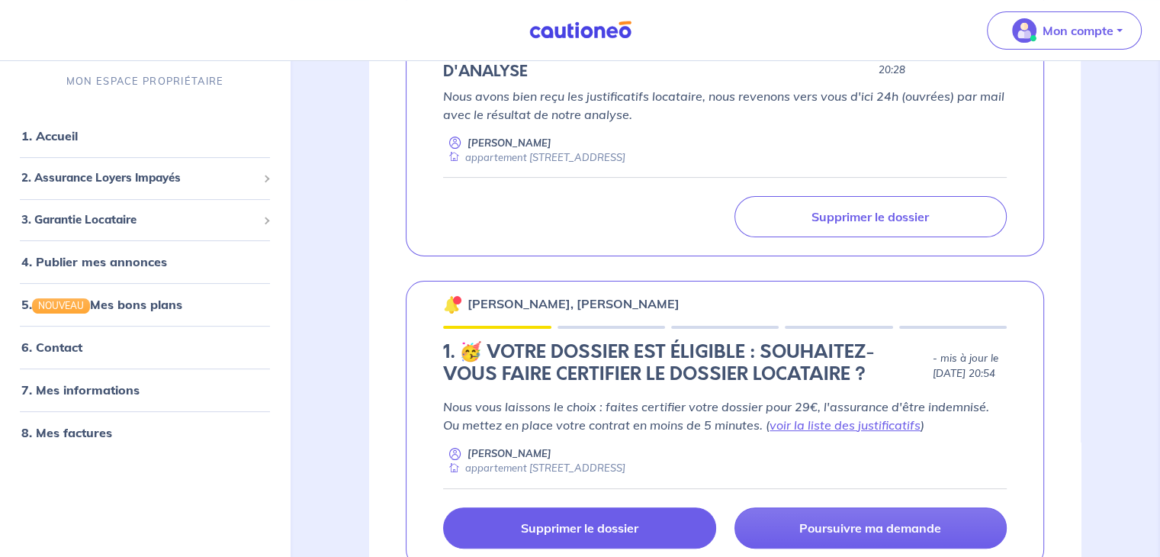
click at [580, 523] on p "Supprimer le dossier" at bounding box center [579, 527] width 117 height 15
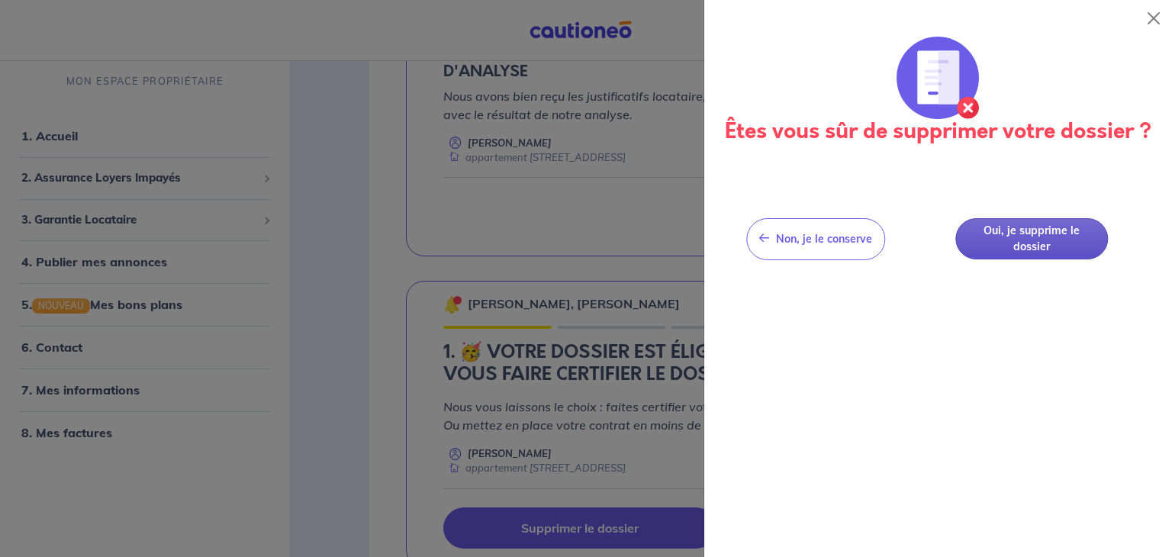
click at [1026, 242] on button "Oui, je supprime le dossier" at bounding box center [1031, 239] width 153 height 42
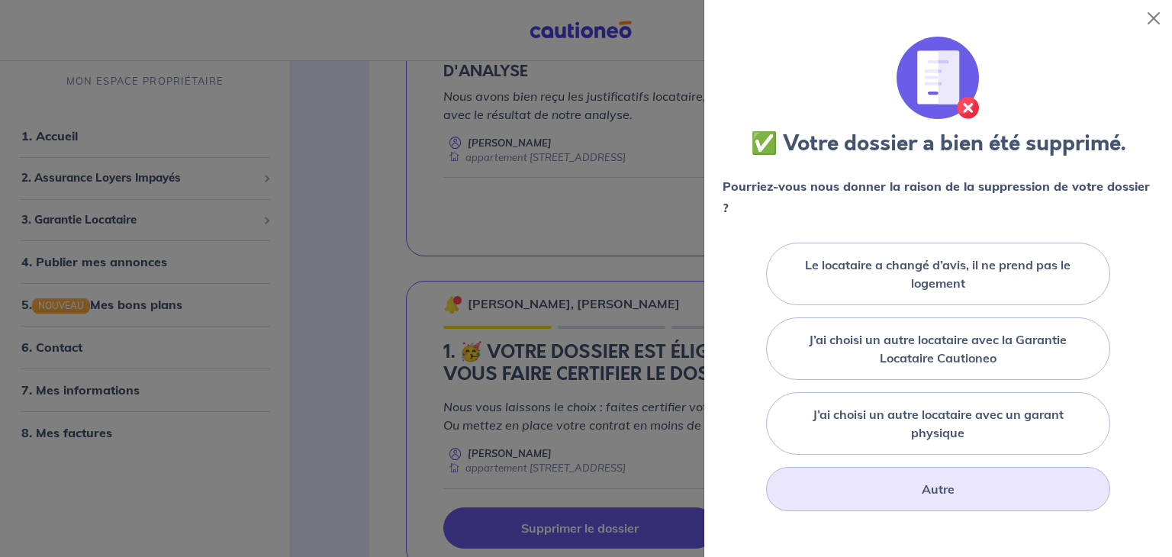
click at [870, 493] on div "Autre" at bounding box center [938, 489] width 344 height 44
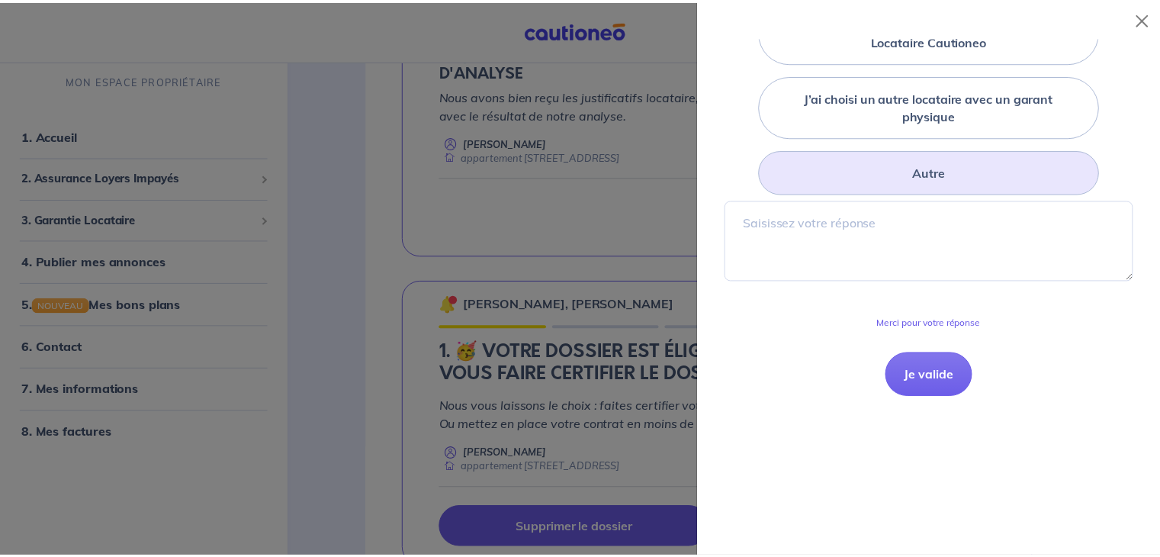
scroll to position [326, 0]
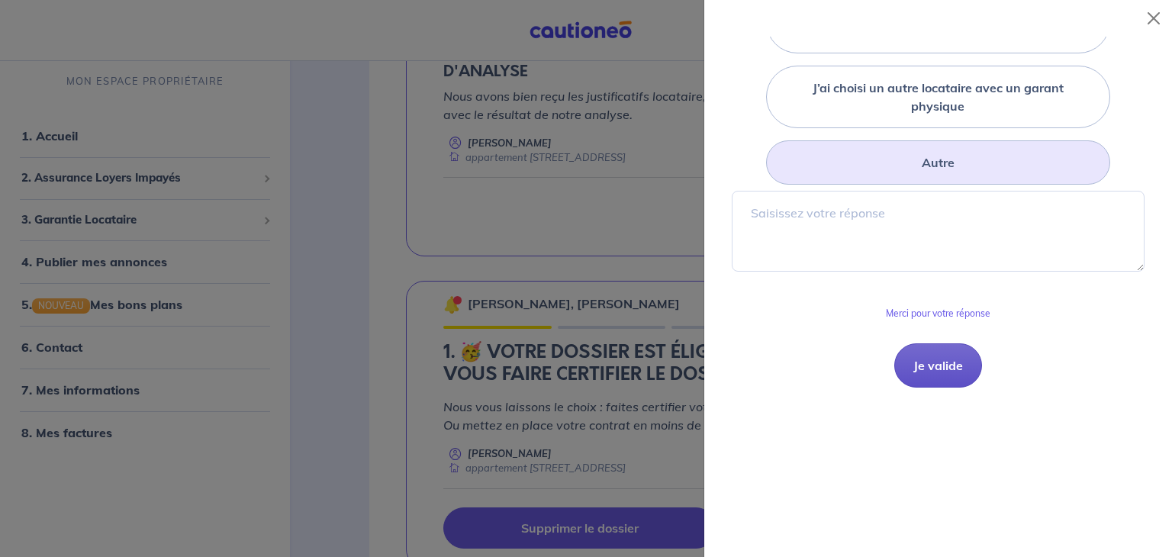
click at [918, 364] on button "Je valide" at bounding box center [938, 365] width 88 height 44
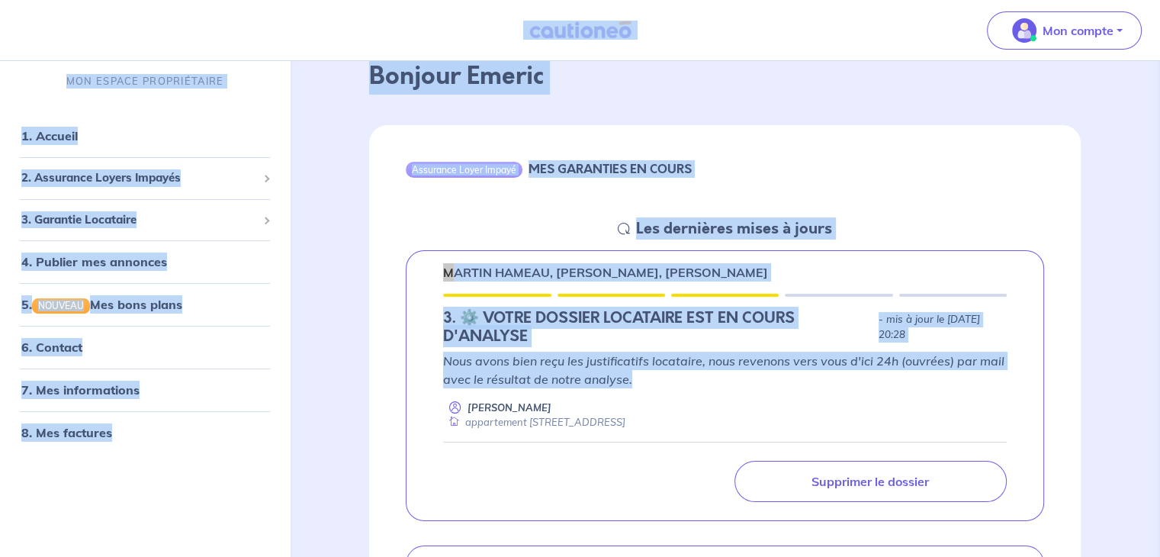
scroll to position [0, 0]
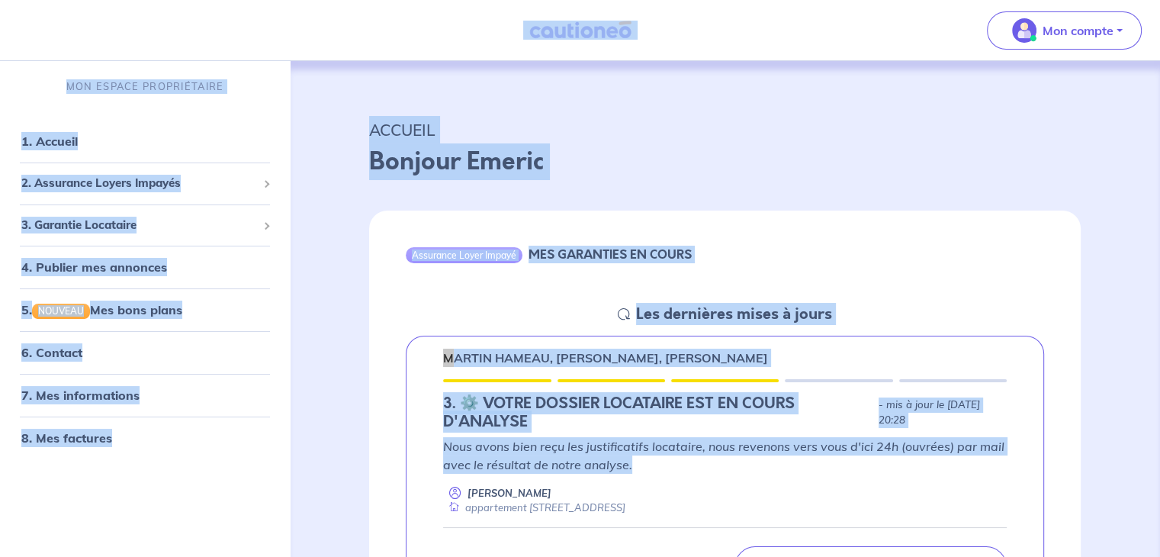
drag, startPoint x: 724, startPoint y: 378, endPoint x: 401, endPoint y: -66, distance: 549.4
click at [417, 27] on nav "Mon compte MON ESPACE PROPRIÉTAIRE 1. Accueil 2. Assurance Loyers Impayés Sousc…" at bounding box center [580, 30] width 1160 height 61
